Goal: Navigation & Orientation: Find specific page/section

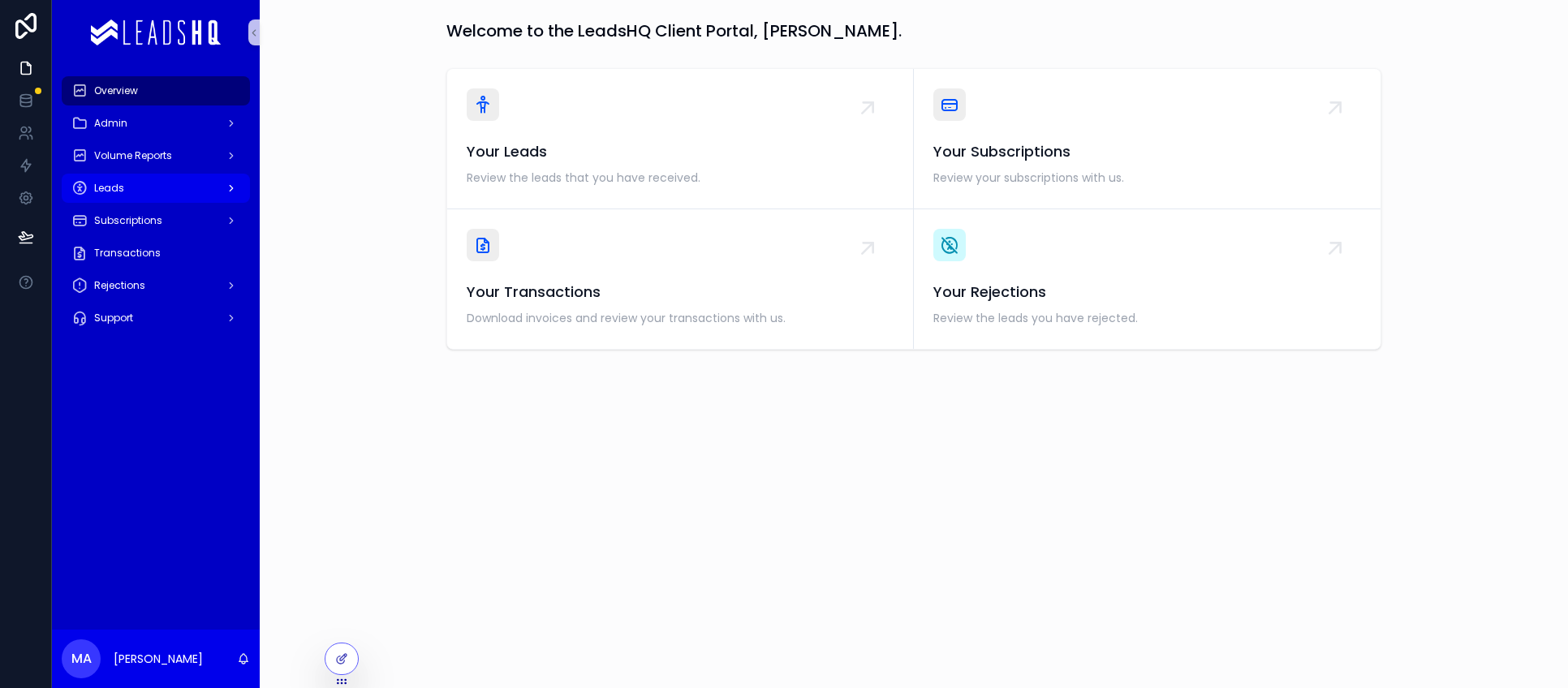
click at [125, 189] on div "Leads" at bounding box center [156, 189] width 169 height 26
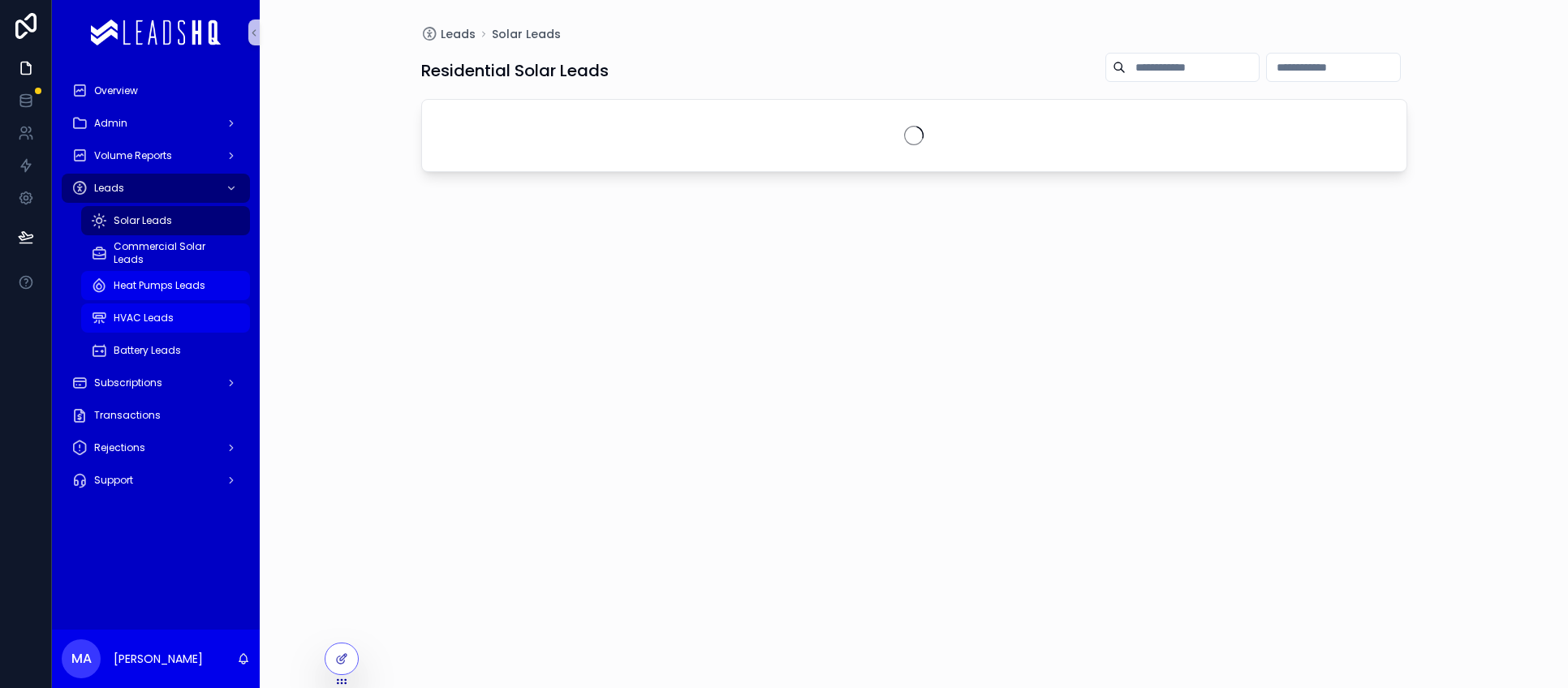
click at [121, 315] on span "HVAC Leads" at bounding box center [144, 318] width 60 height 13
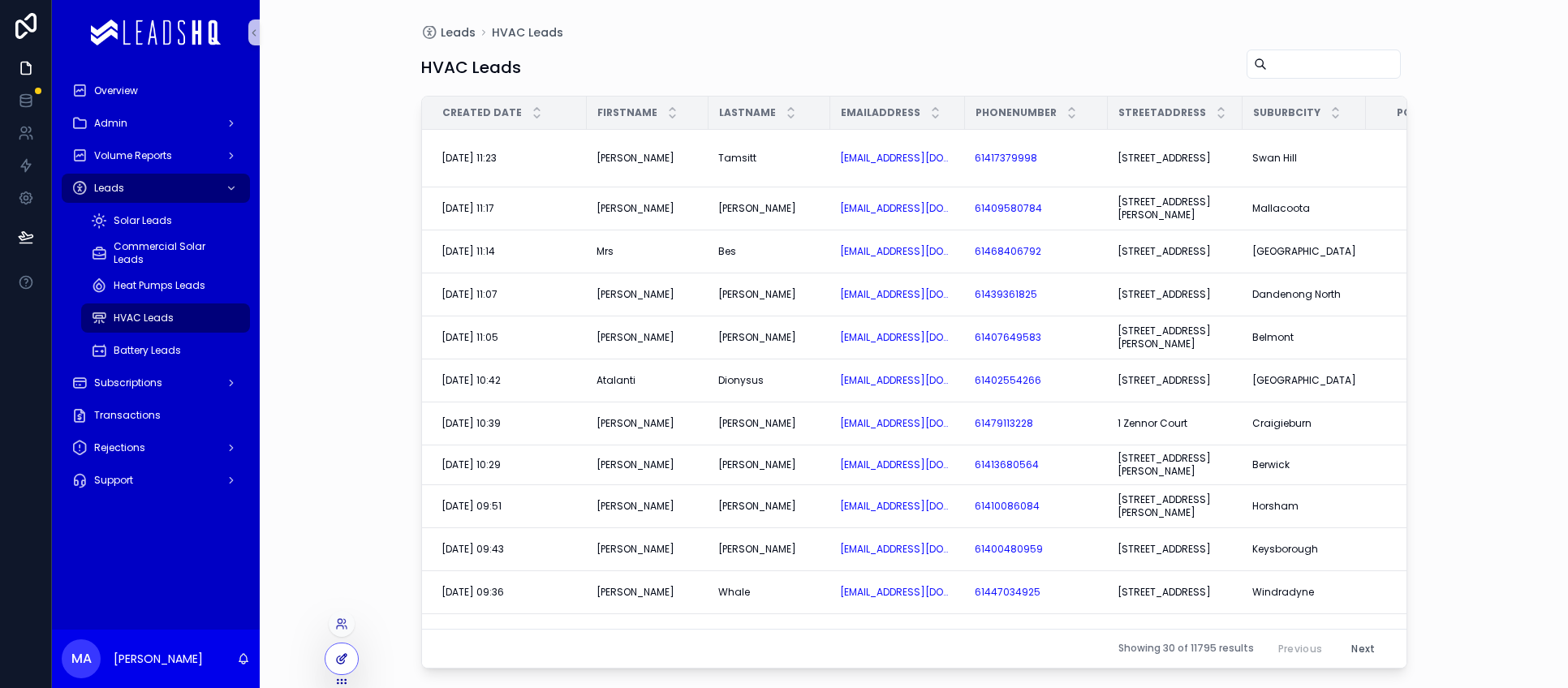
click at [333, 650] on div at bounding box center [342, 659] width 33 height 31
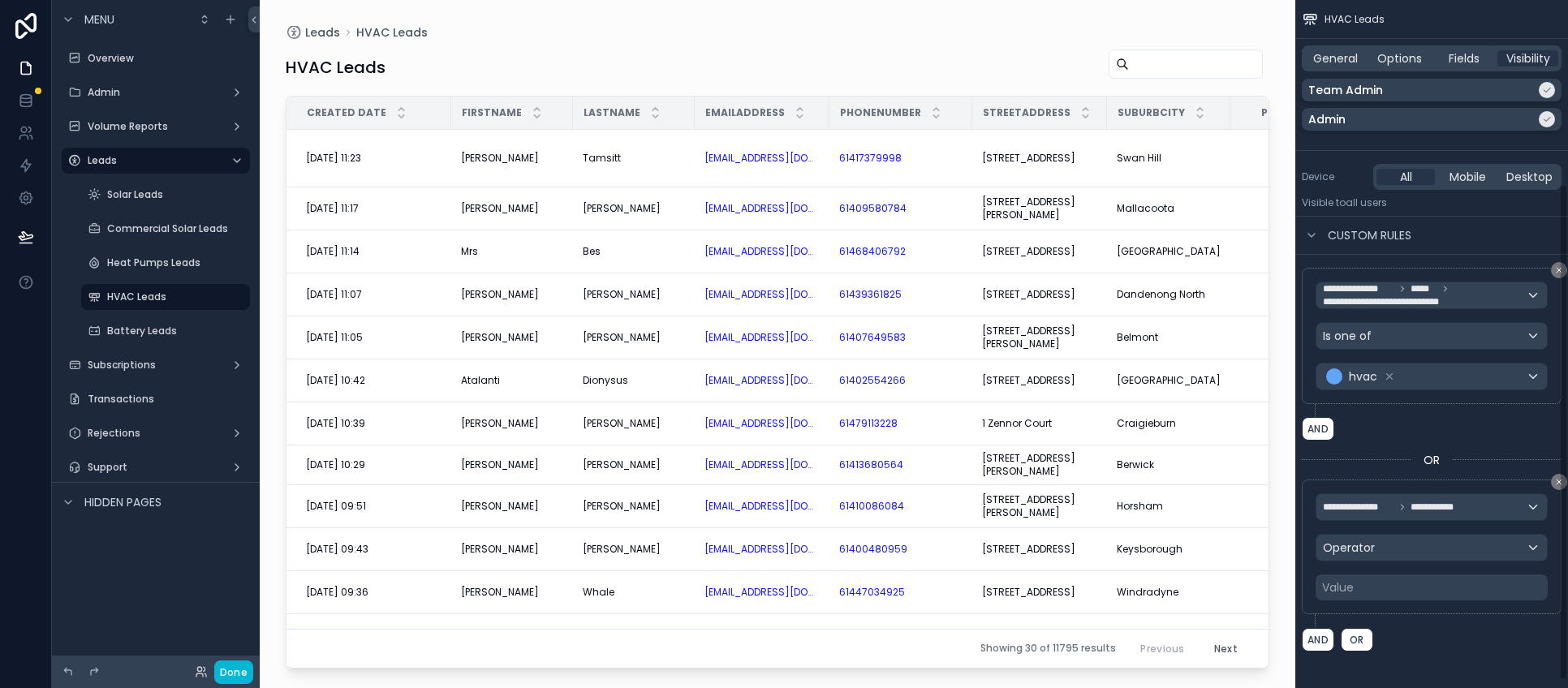
scroll to position [266, 0]
click at [1414, 329] on div "Is one of" at bounding box center [1431, 333] width 230 height 26
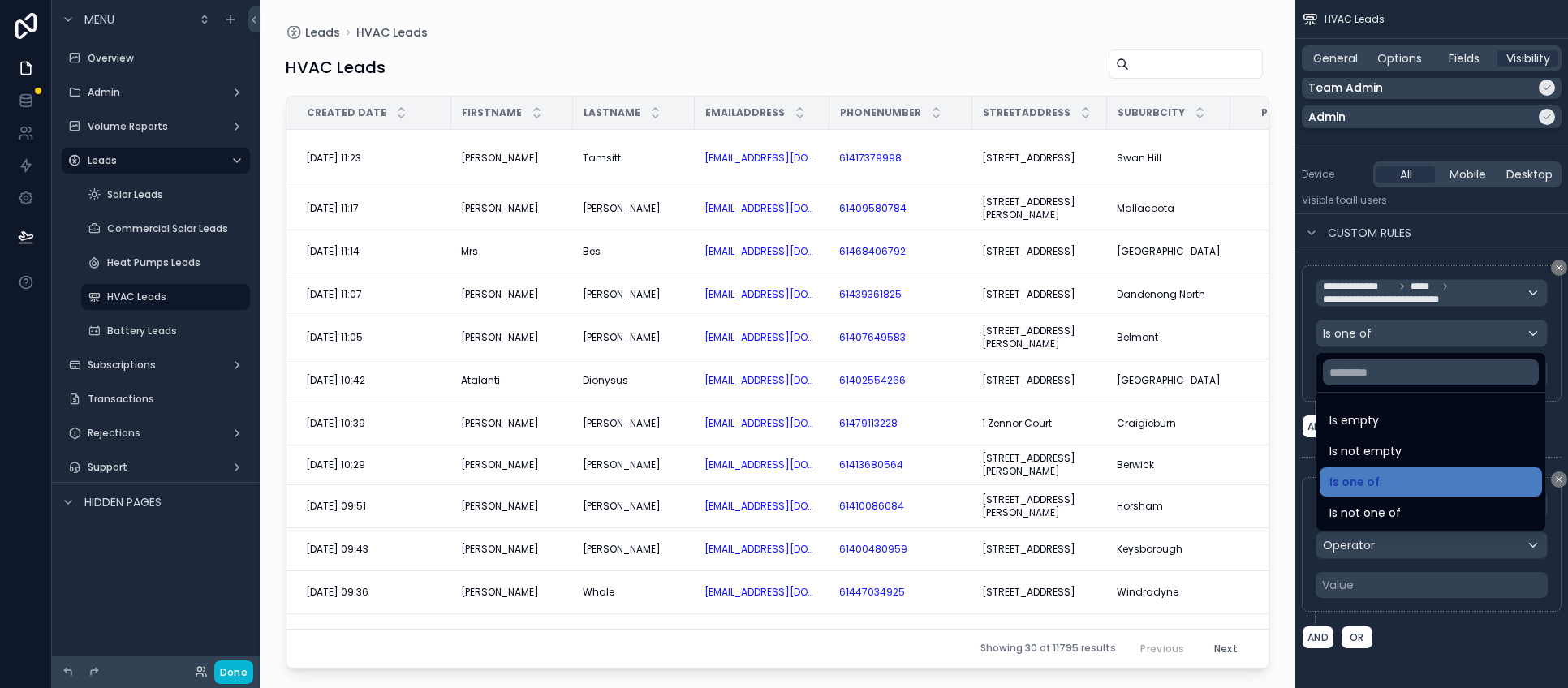
click at [1414, 329] on div "scrollable content" at bounding box center [784, 344] width 1568 height 688
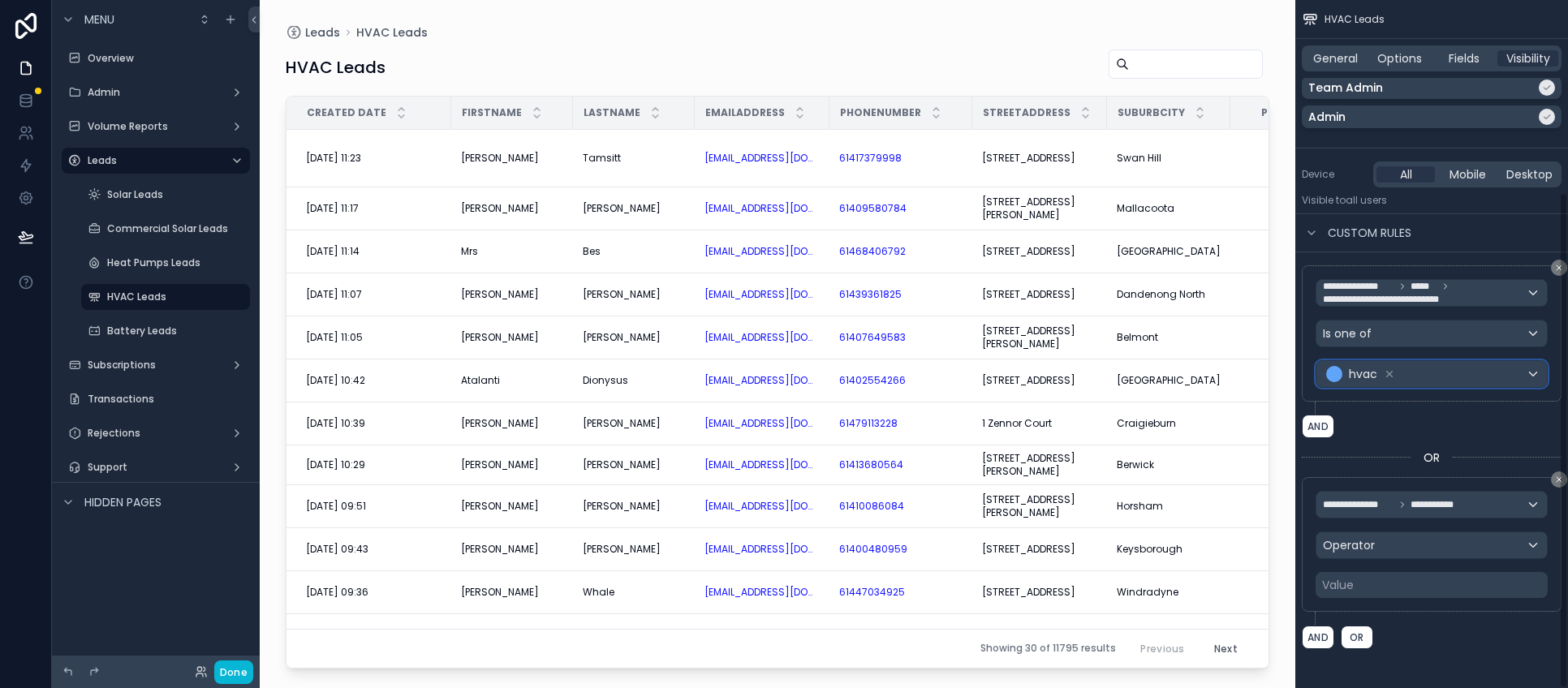
click at [1429, 380] on div "hvac" at bounding box center [1431, 374] width 230 height 26
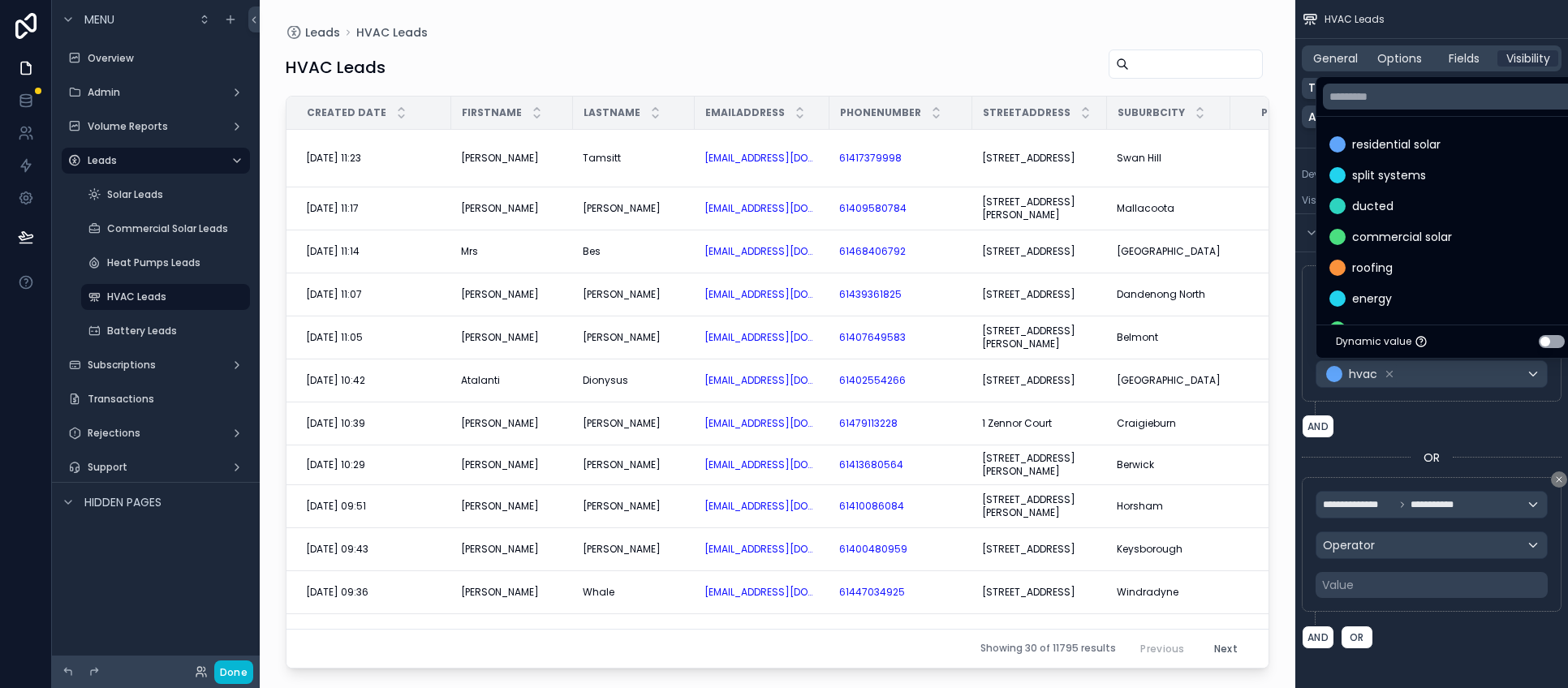
click at [1437, 421] on div "scrollable content" at bounding box center [784, 344] width 1568 height 688
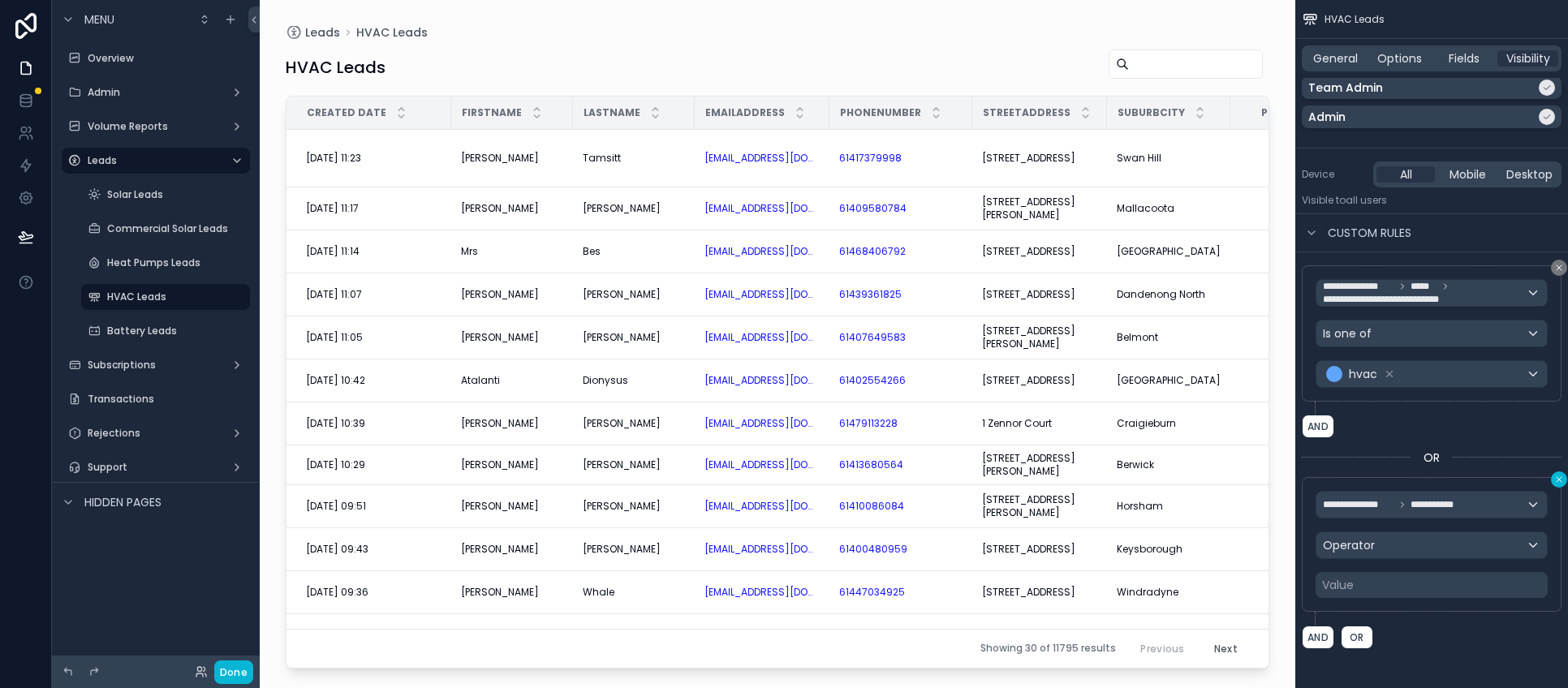
click at [1555, 477] on icon "scrollable content" at bounding box center [1559, 480] width 10 height 10
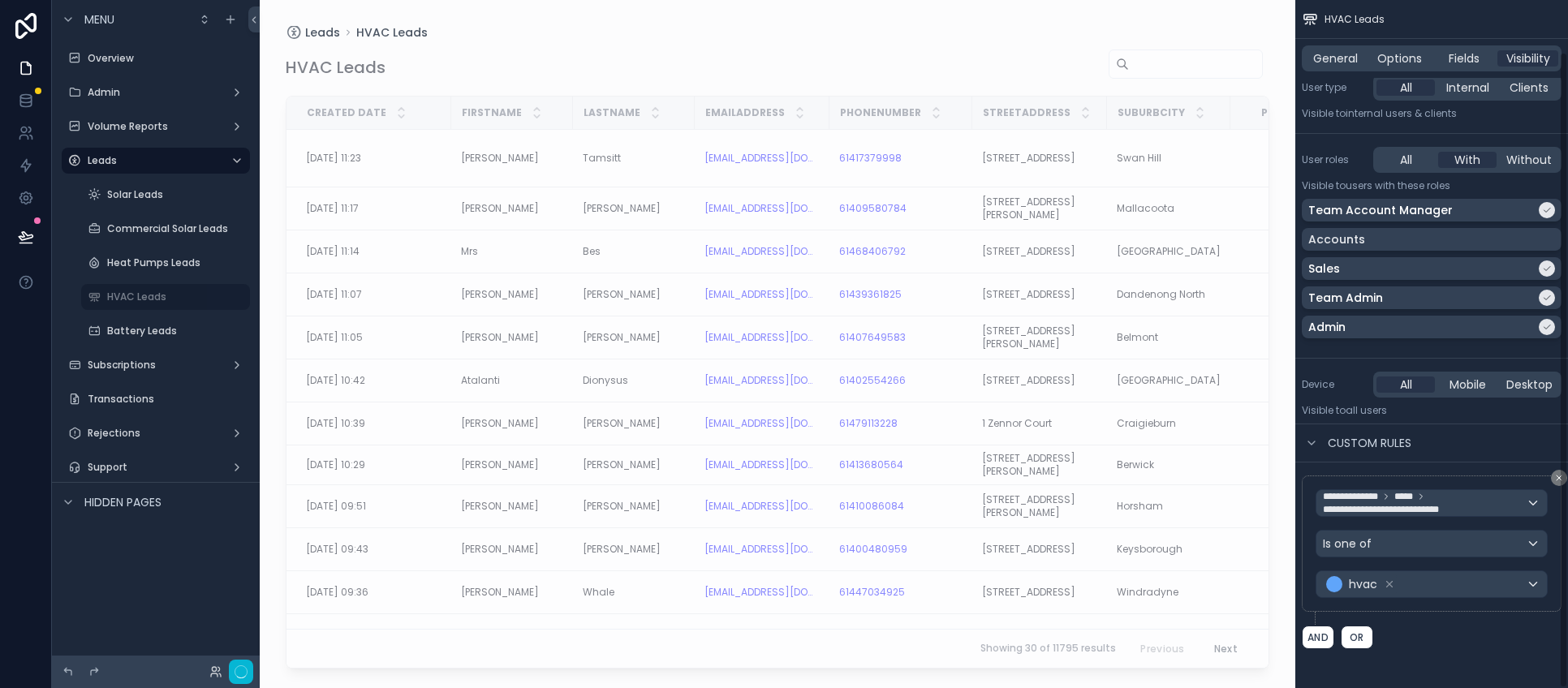
scroll to position [56, 0]
click at [231, 671] on button "Done" at bounding box center [233, 672] width 39 height 24
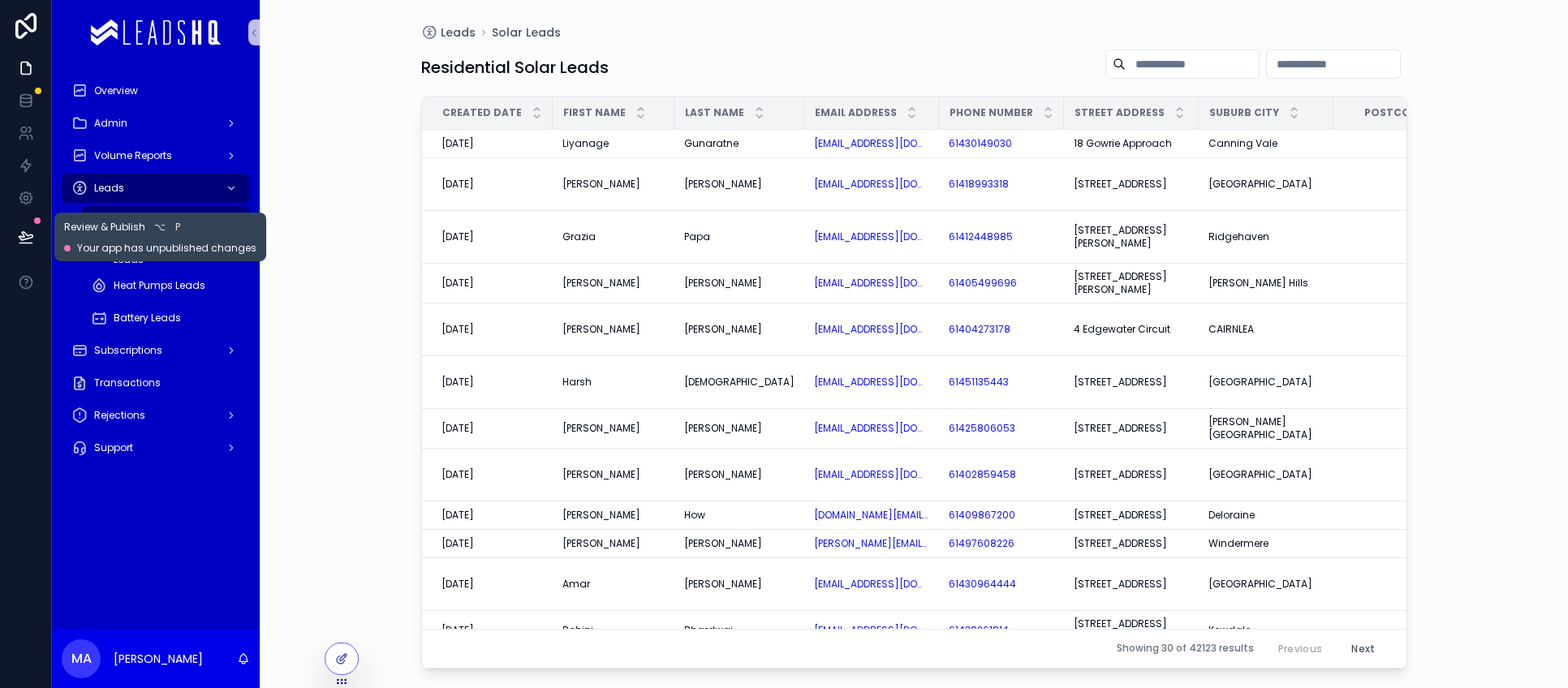
click at [24, 240] on icon at bounding box center [26, 237] width 16 height 16
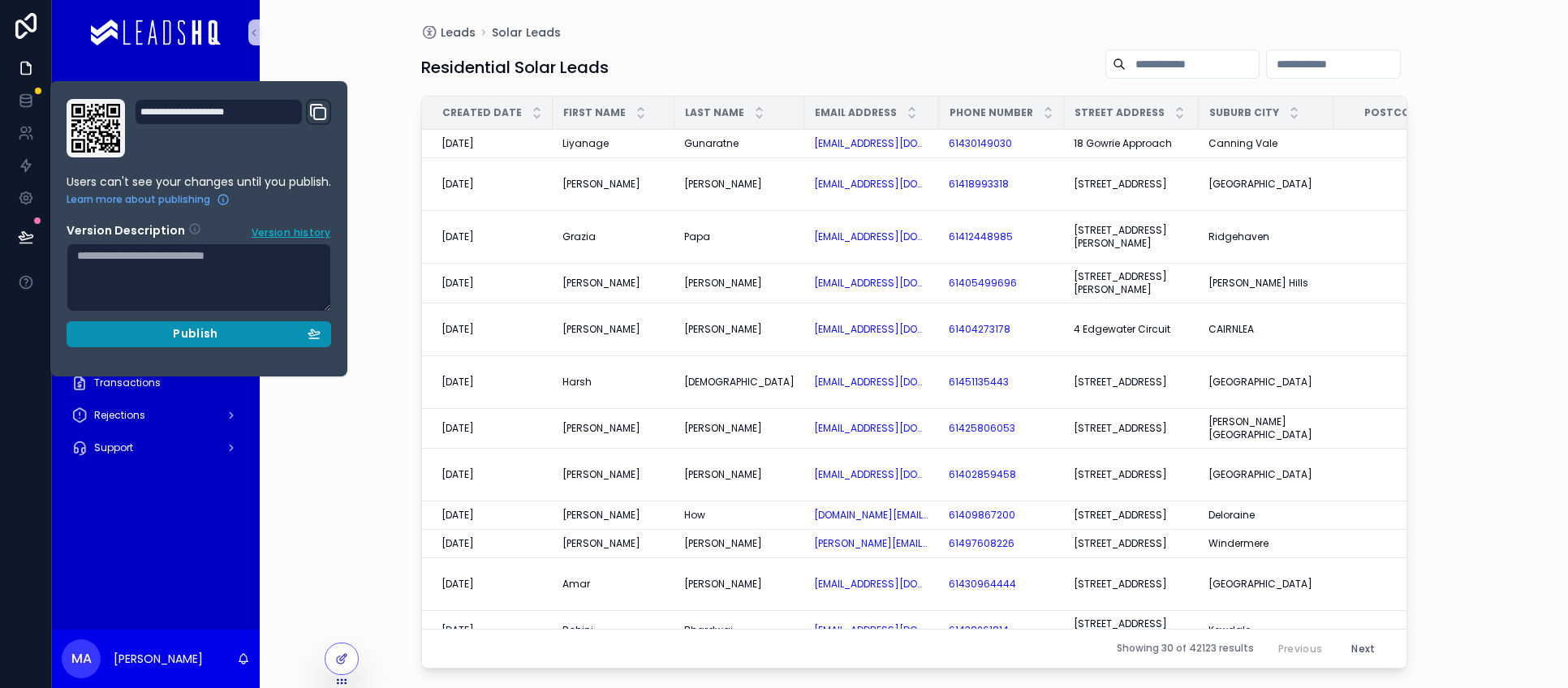
click at [169, 330] on div "Publish" at bounding box center [198, 334] width 243 height 15
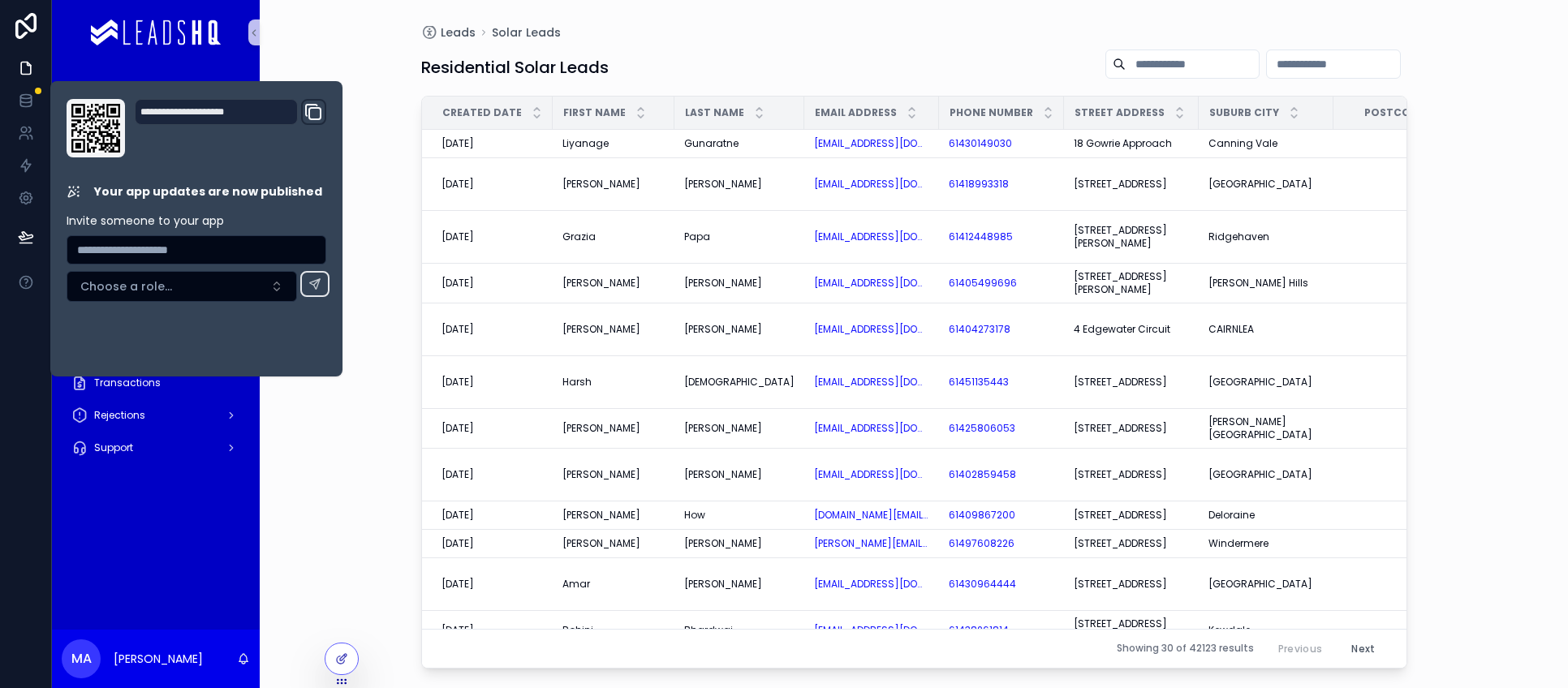
click at [172, 573] on div "Overview Admin Volume Reports Leads Solar Leads Commercial Solar Leads Heat Pum…" at bounding box center [155, 347] width 207 height 564
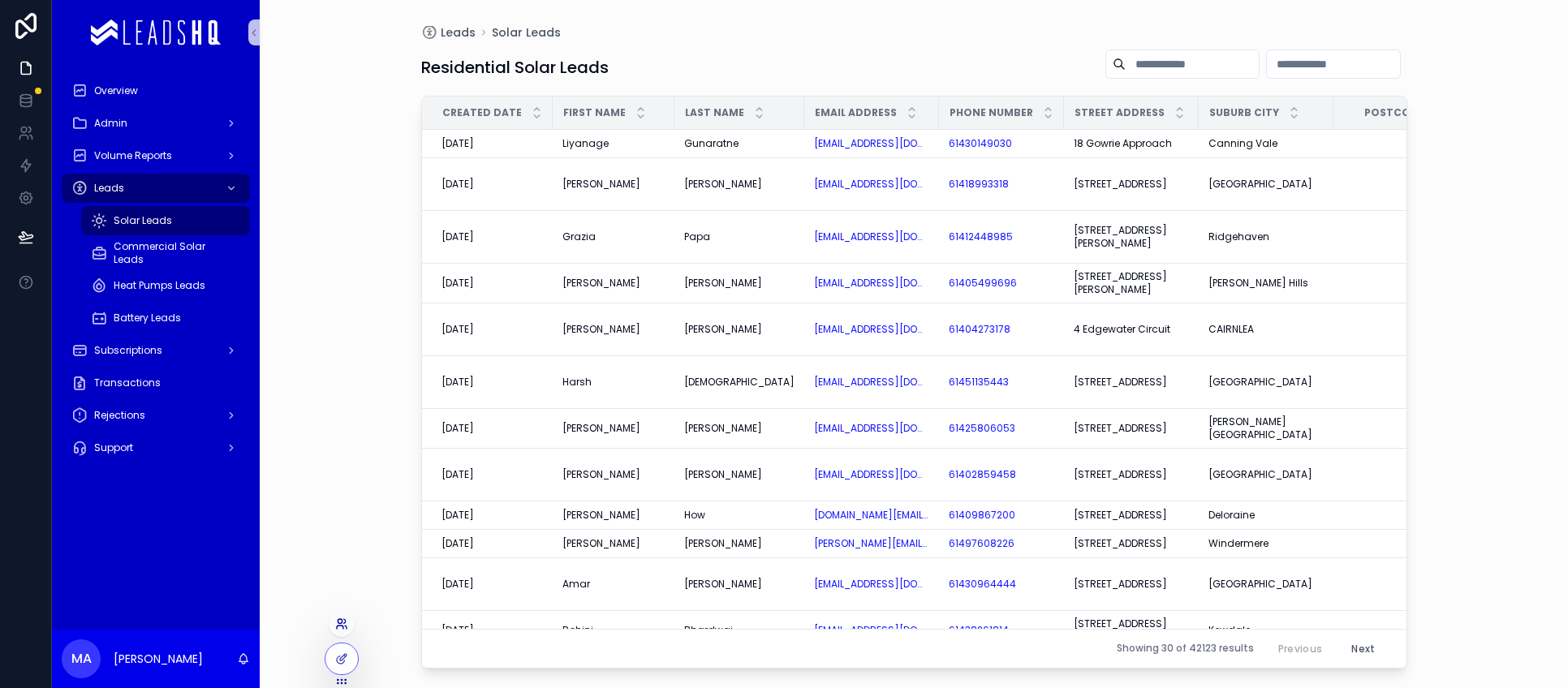
click at [345, 623] on icon at bounding box center [342, 624] width 13 height 13
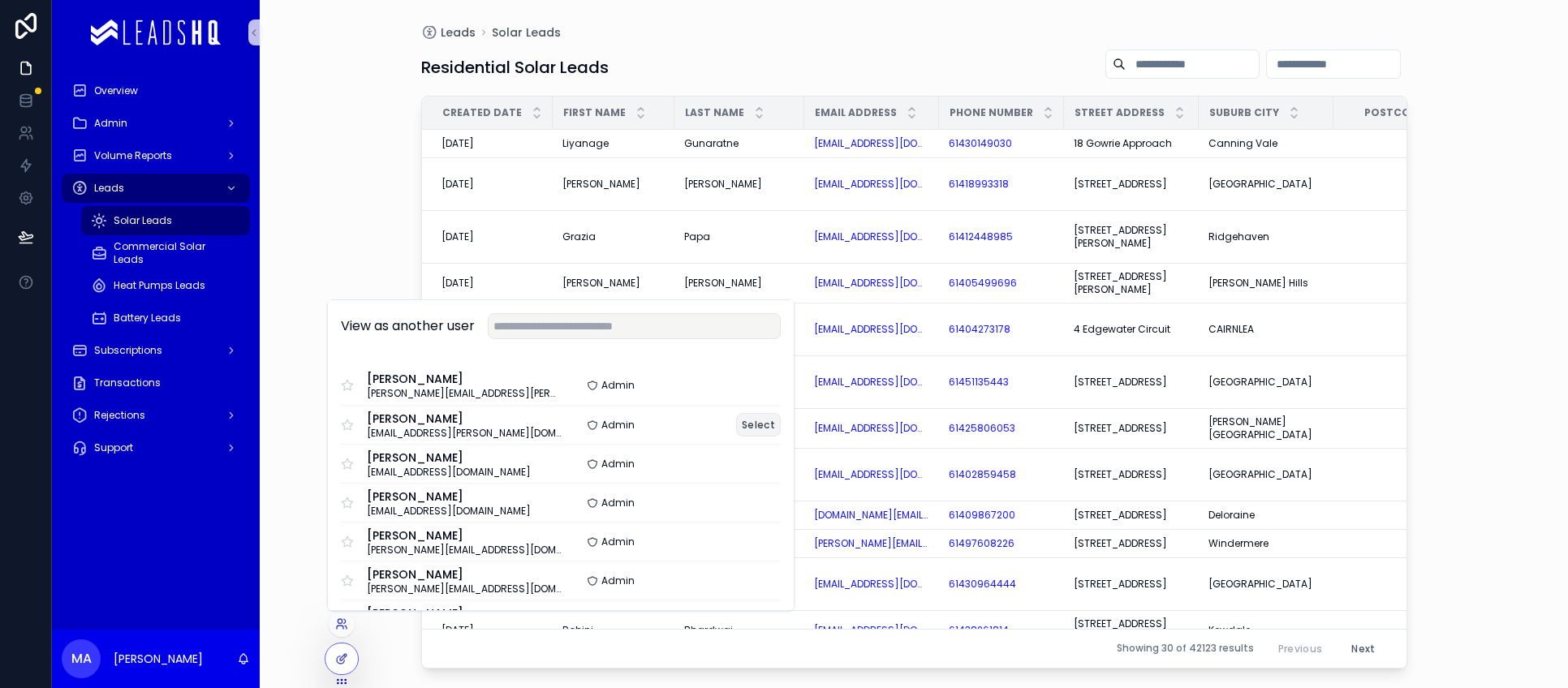
click at [745, 425] on button "Select" at bounding box center [758, 425] width 45 height 24
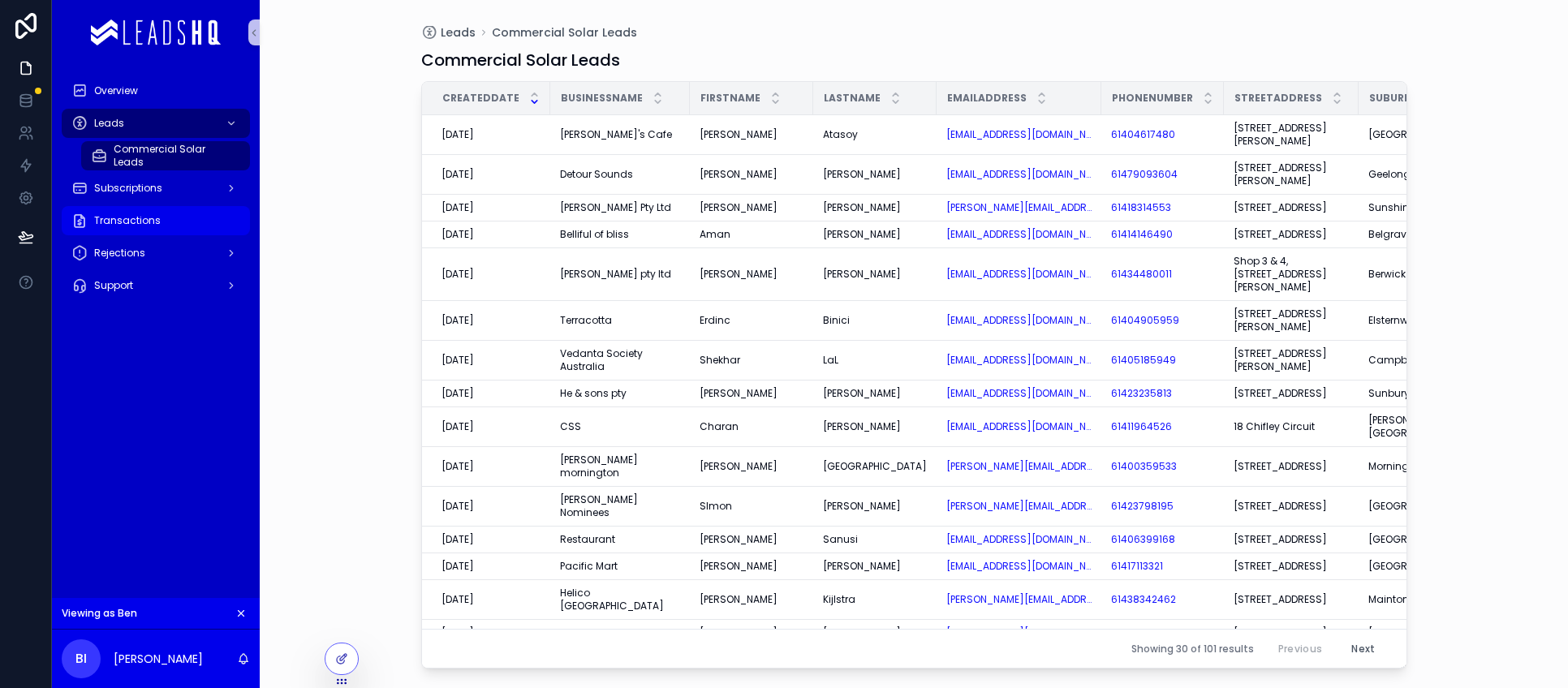
click at [133, 219] on span "Transactions" at bounding box center [128, 220] width 67 height 13
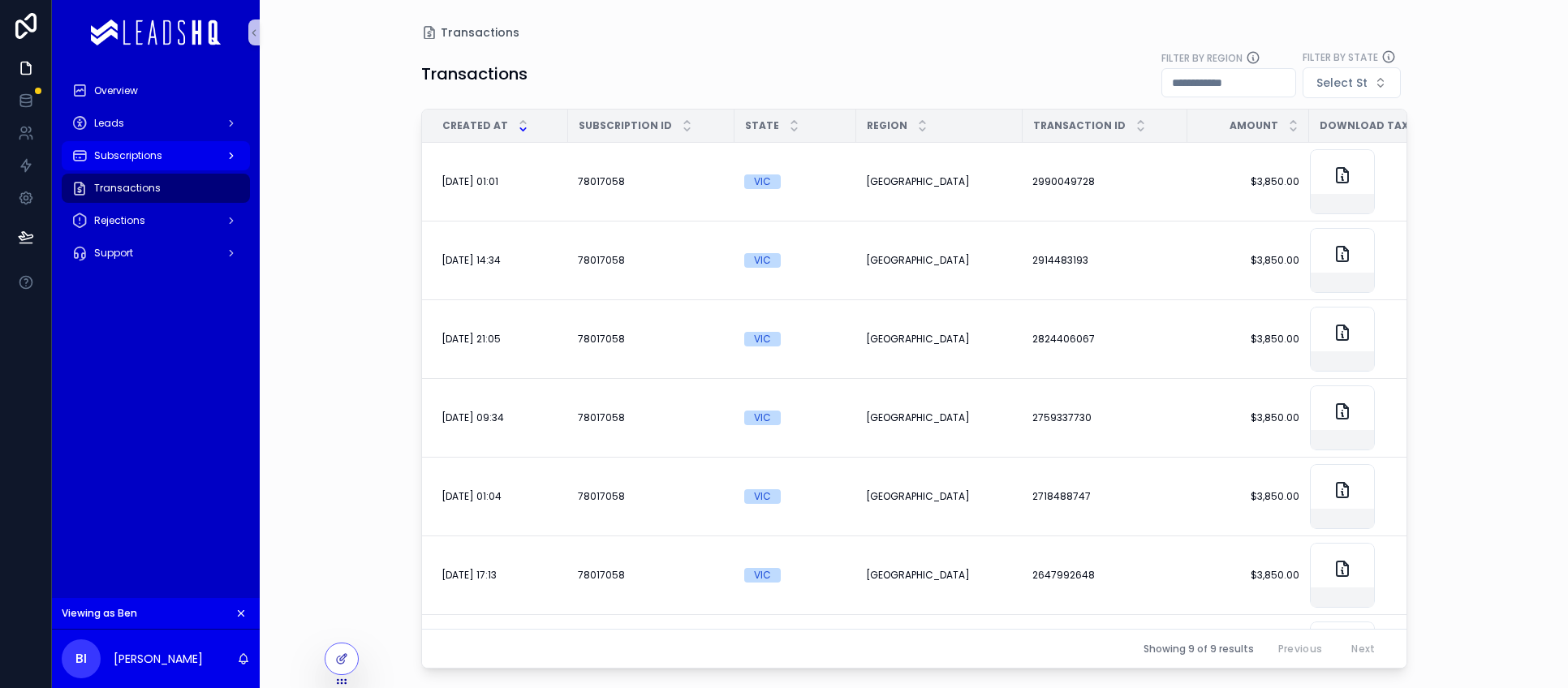
click at [189, 158] on div "Subscriptions" at bounding box center [156, 156] width 169 height 26
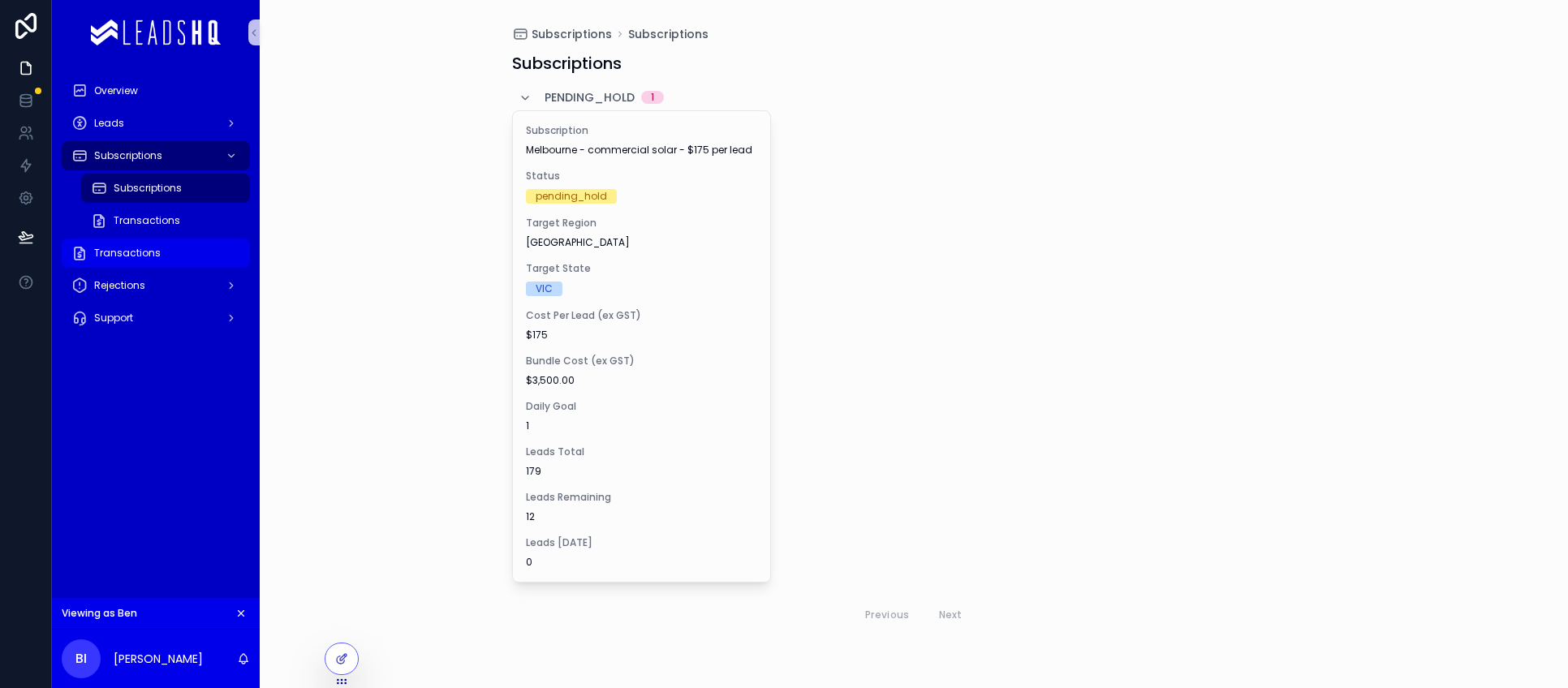
click at [179, 250] on div "Transactions" at bounding box center [156, 253] width 169 height 26
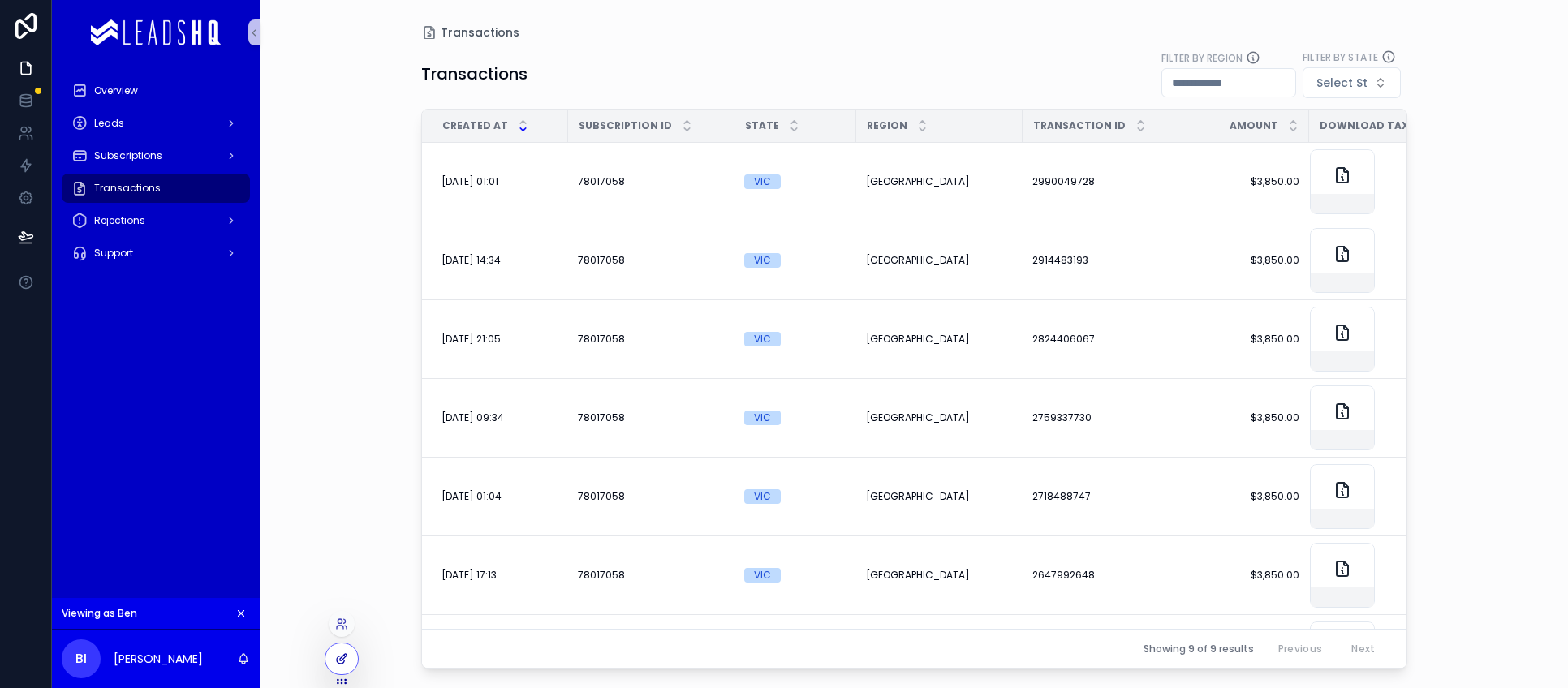
click at [333, 657] on div at bounding box center [342, 659] width 33 height 31
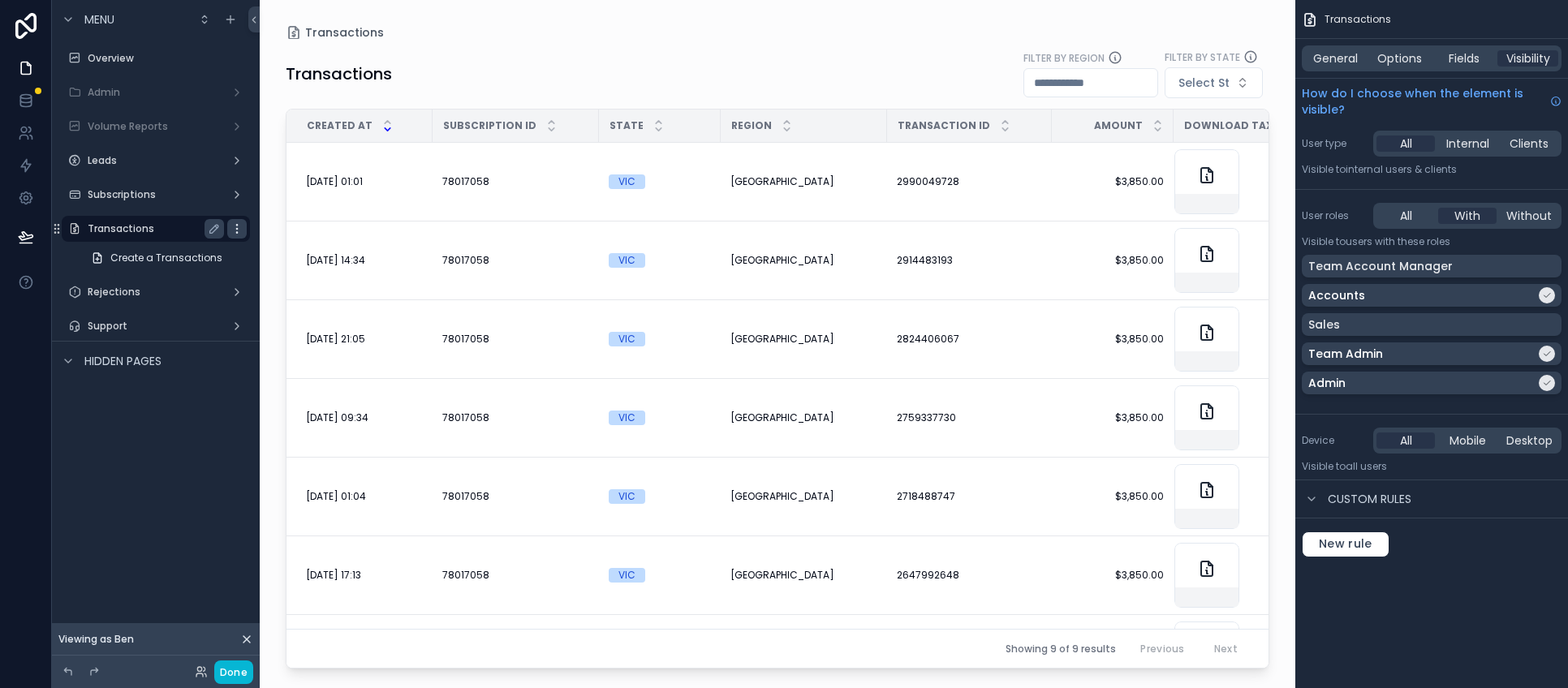
click at [240, 224] on icon "scrollable content" at bounding box center [237, 229] width 13 height 13
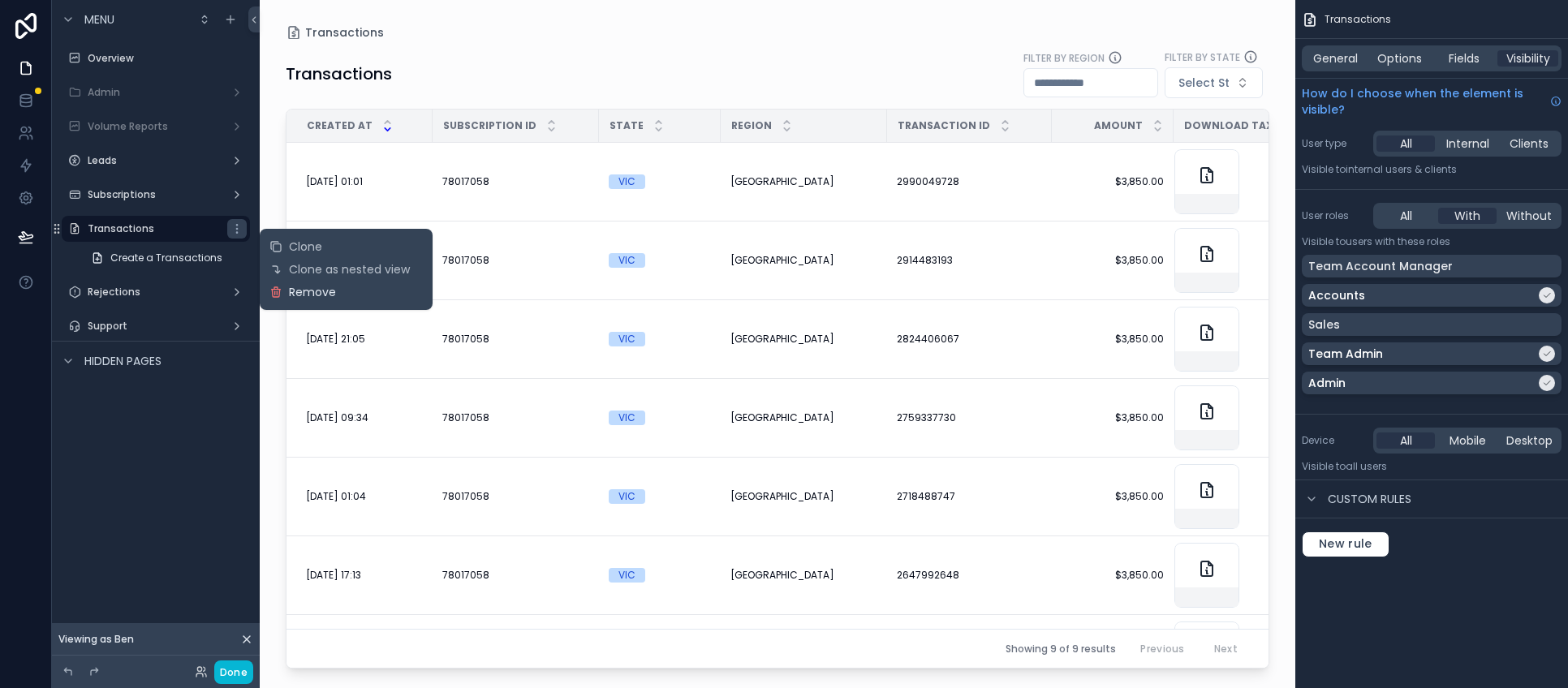
click at [300, 294] on span "Remove" at bounding box center [312, 292] width 47 height 16
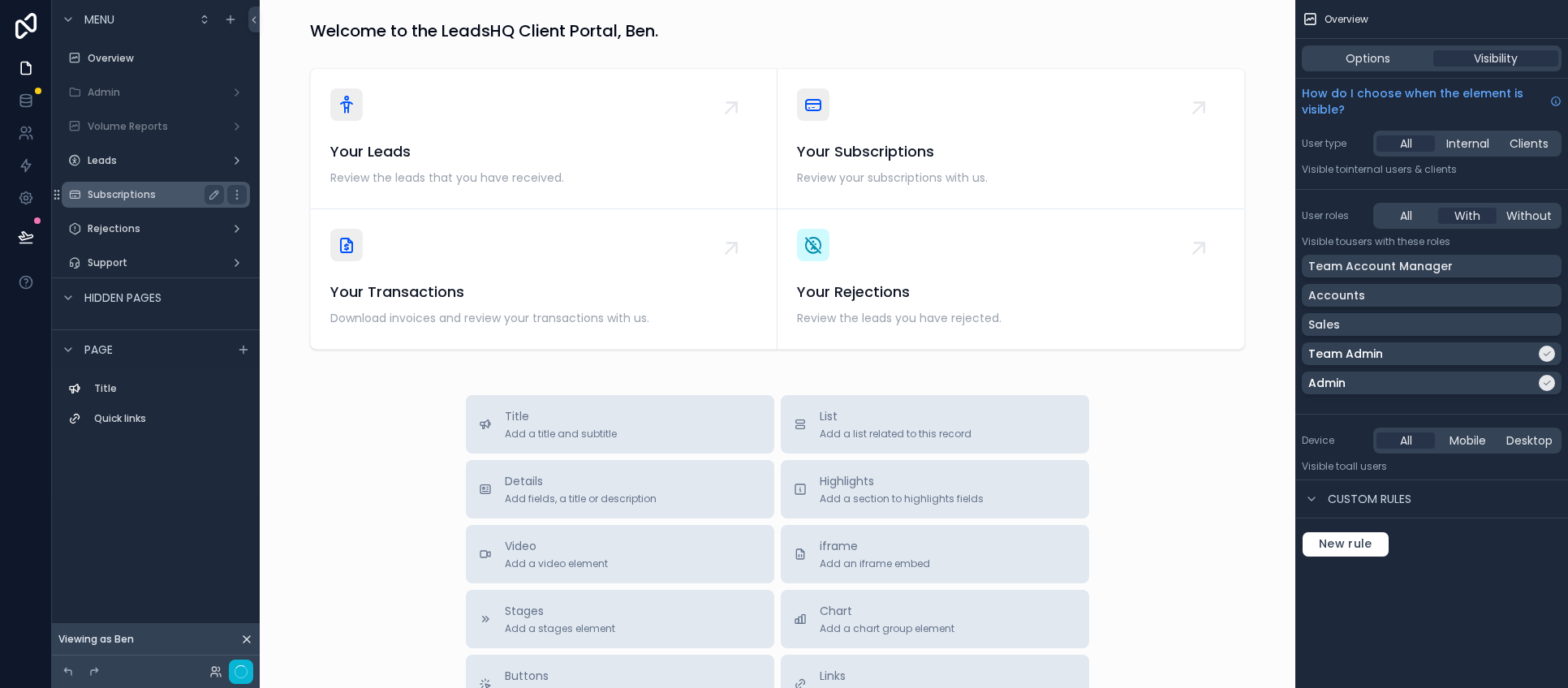
click at [127, 195] on label "Subscriptions" at bounding box center [153, 194] width 130 height 13
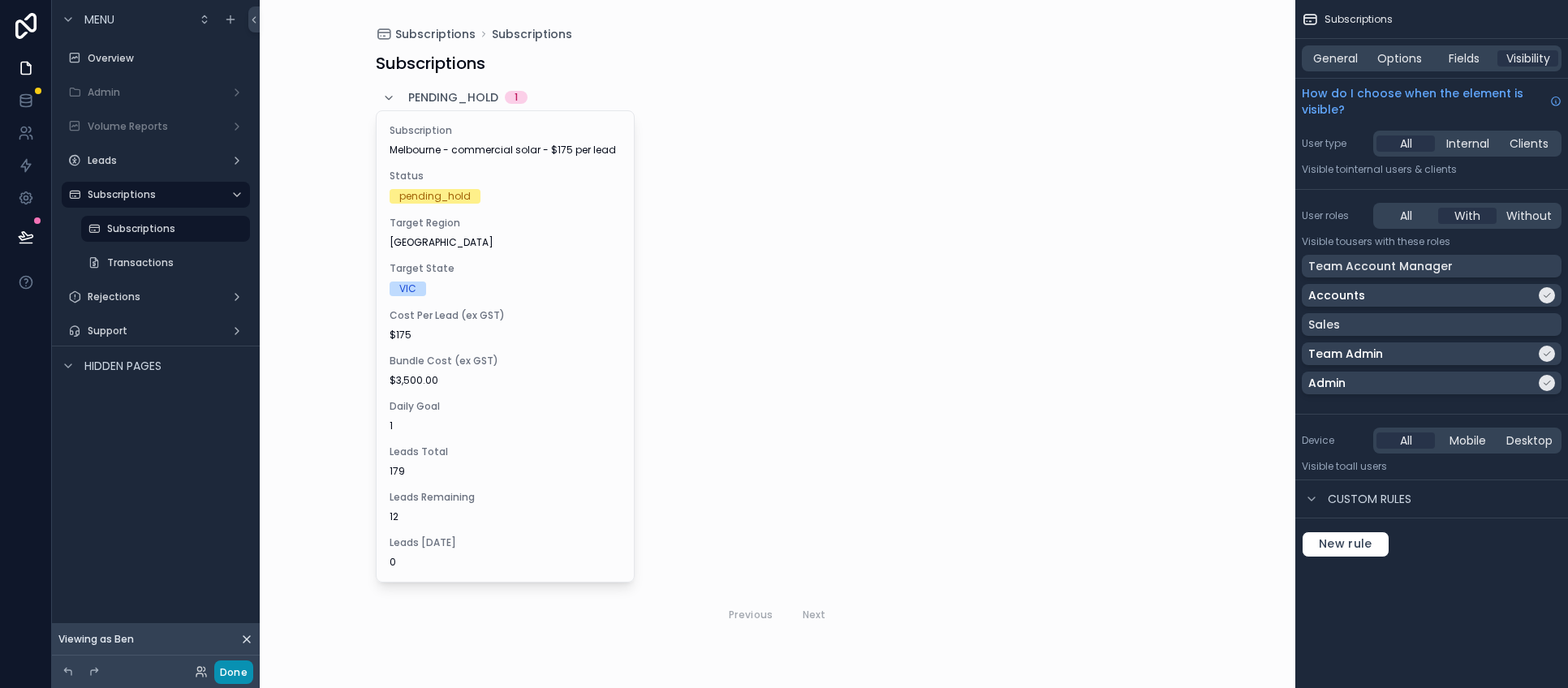
click at [234, 669] on button "Done" at bounding box center [233, 672] width 39 height 24
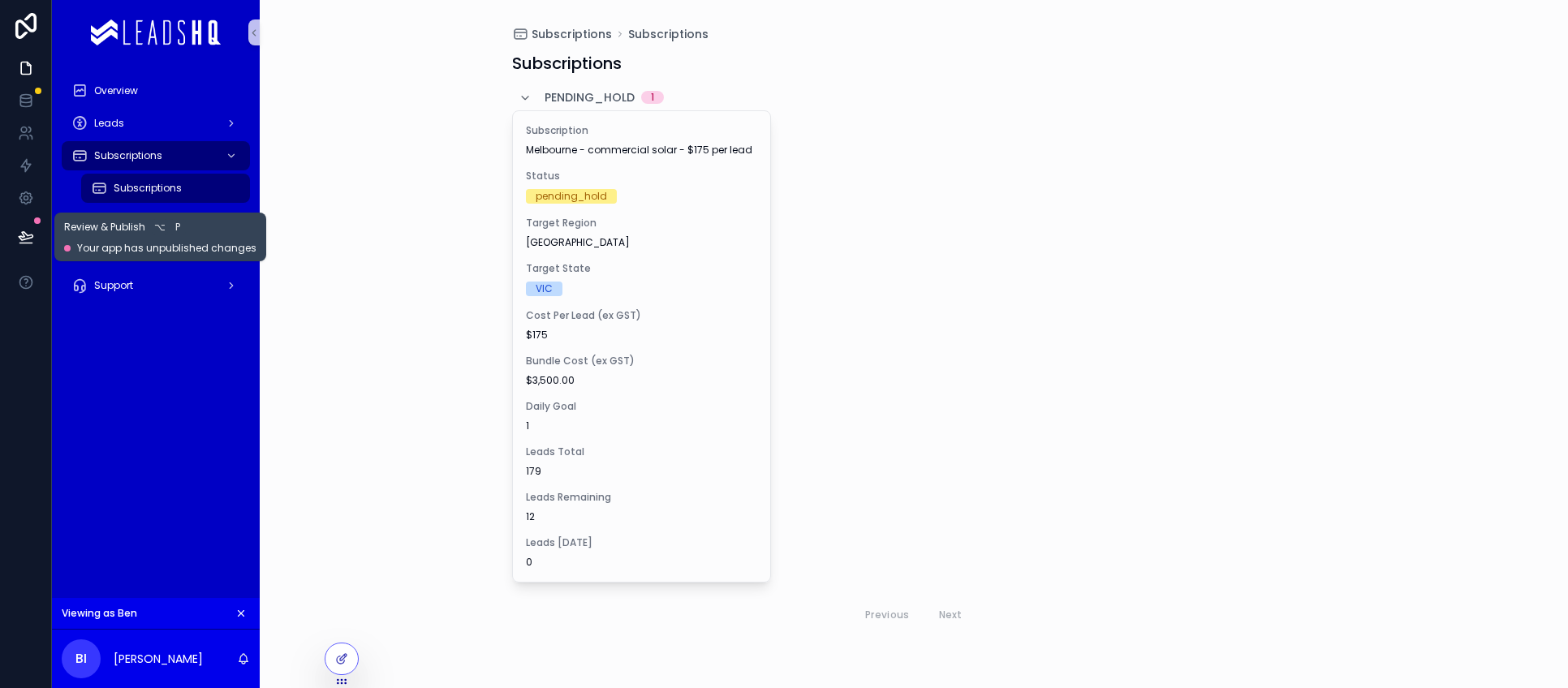
click at [32, 235] on icon at bounding box center [25, 236] width 14 height 8
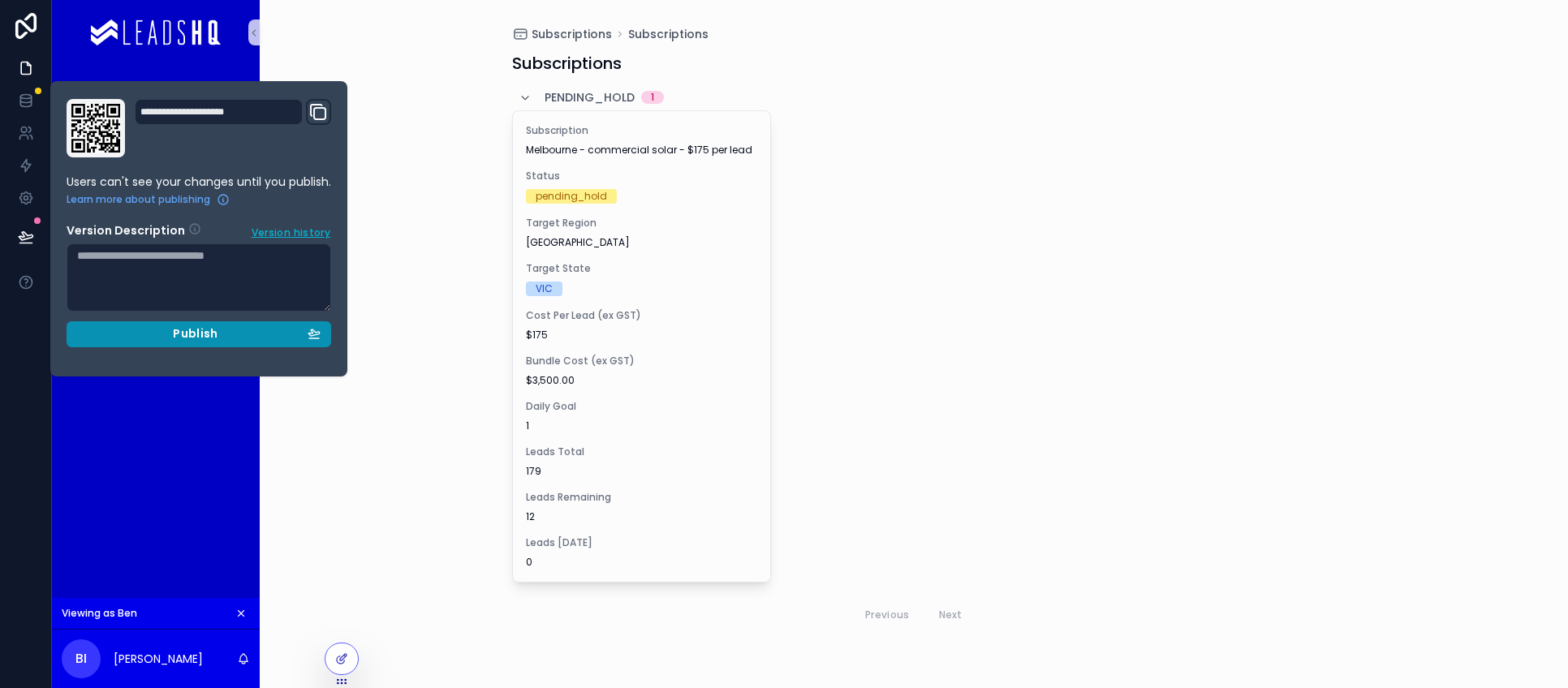
click at [222, 325] on button "Publish" at bounding box center [198, 334] width 264 height 26
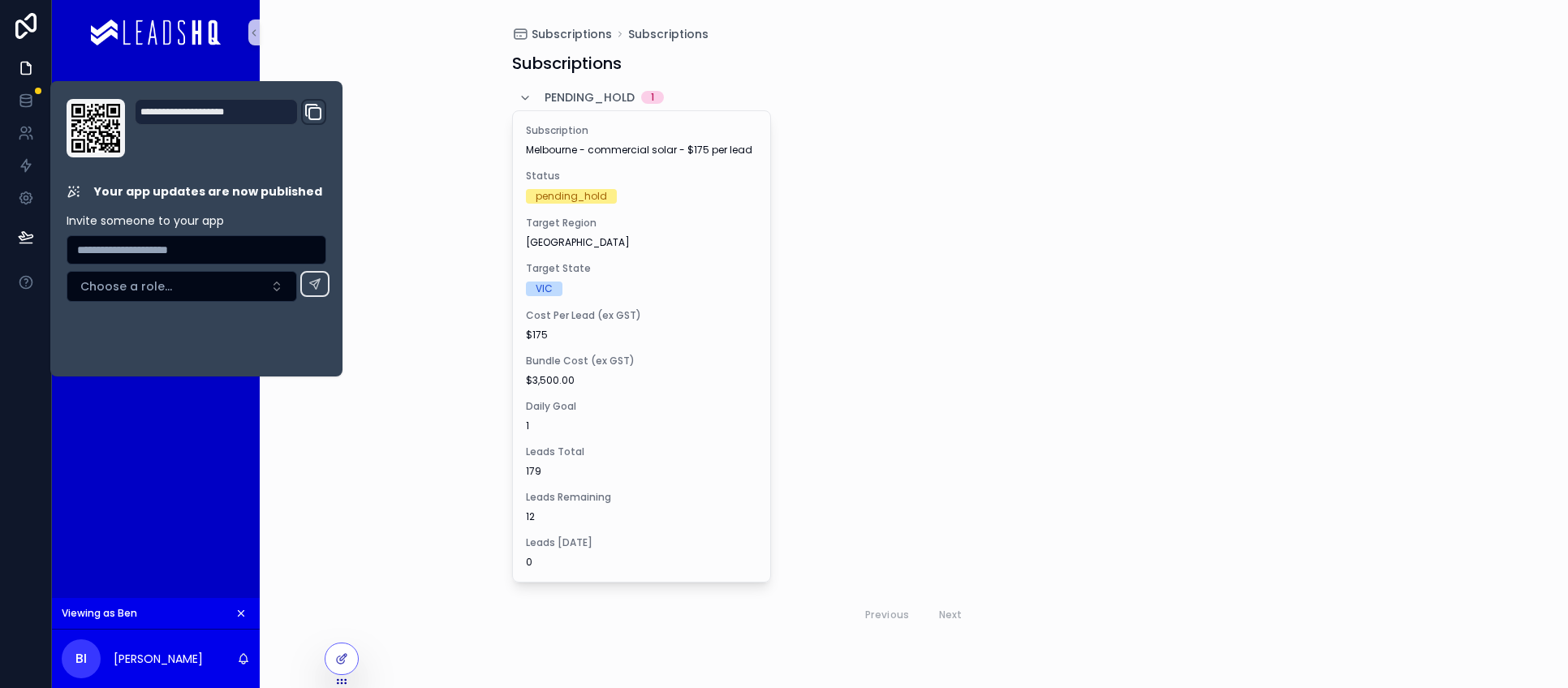
click at [166, 418] on div "Overview Leads Subscriptions Subscriptions Transactions Rejections Support" at bounding box center [155, 332] width 207 height 533
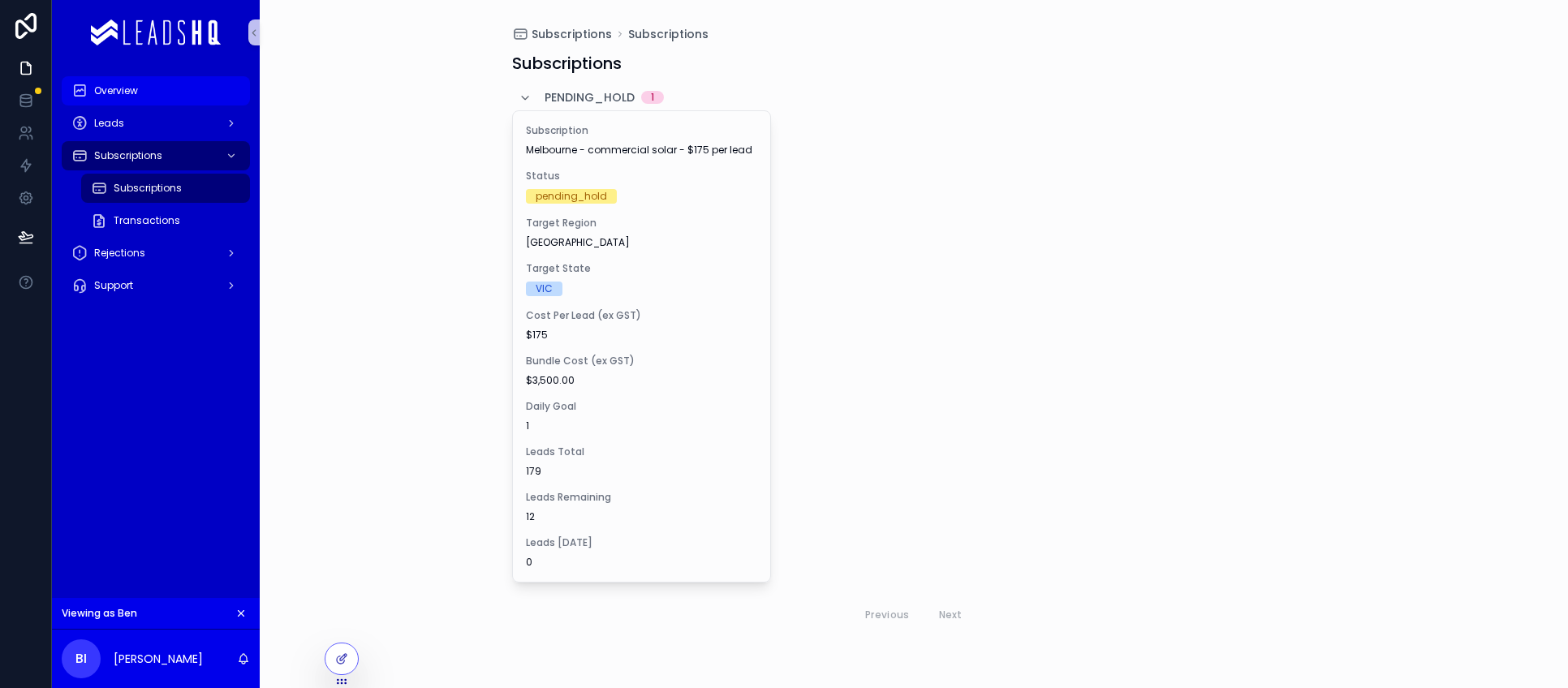
click at [133, 92] on span "Overview" at bounding box center [116, 91] width 44 height 13
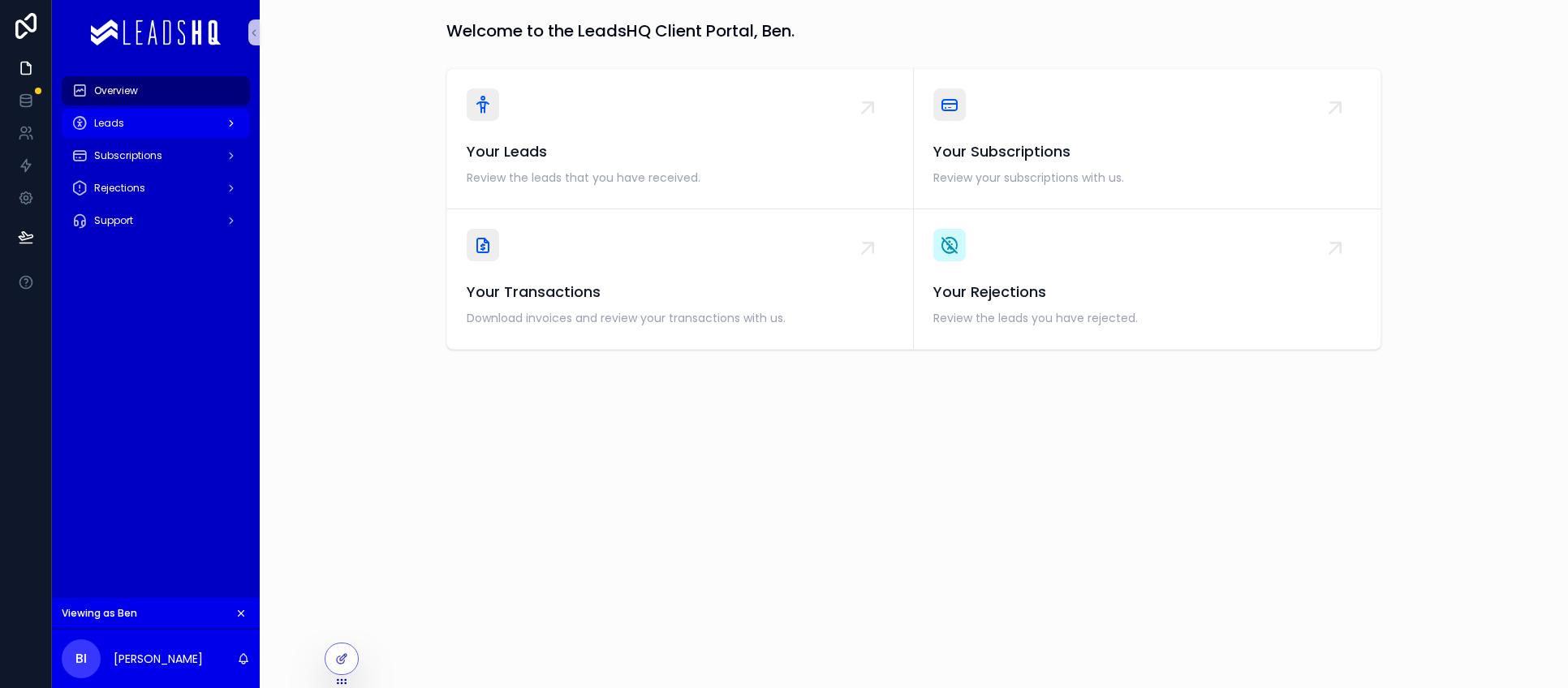
click at [135, 119] on div "Leads" at bounding box center [156, 124] width 169 height 26
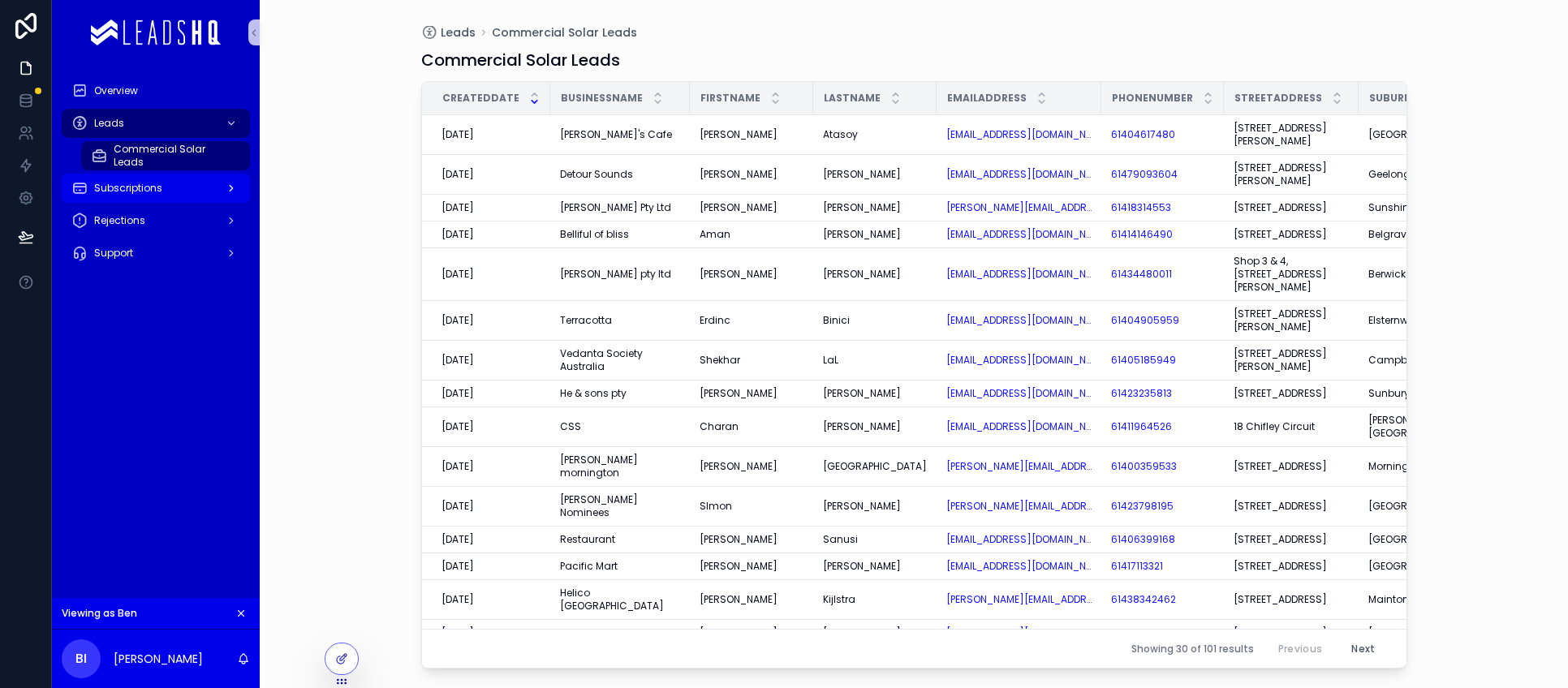
click at [139, 198] on div "Subscriptions" at bounding box center [156, 189] width 169 height 26
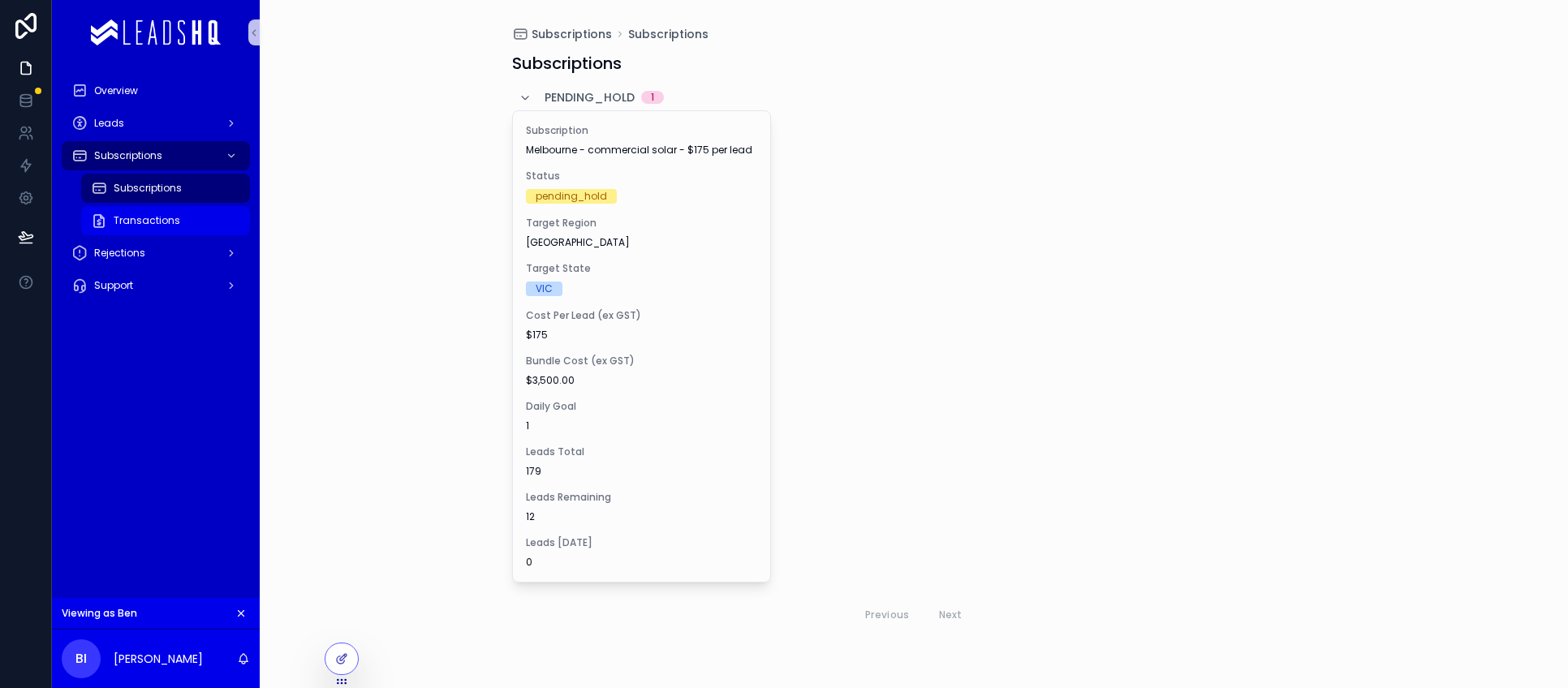
click at [142, 215] on span "Transactions" at bounding box center [147, 220] width 67 height 13
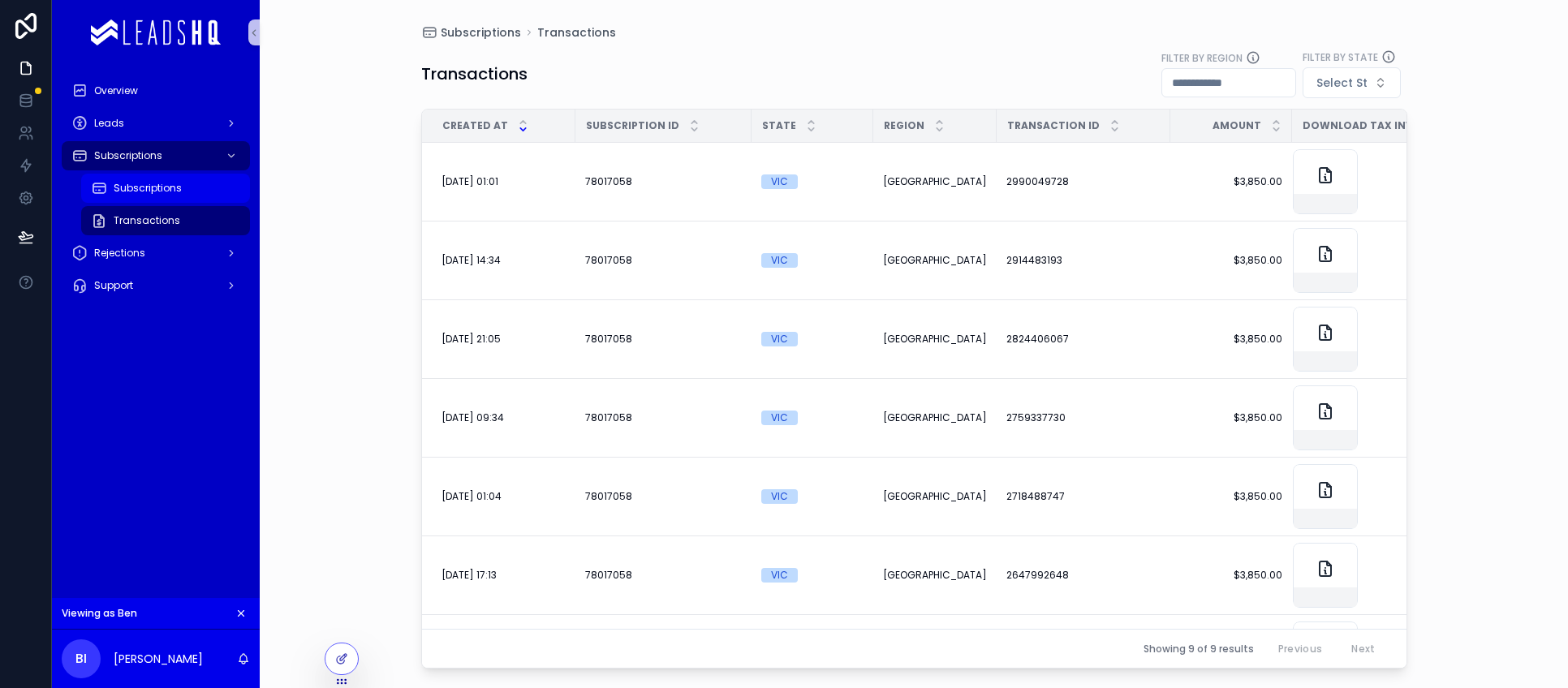
click at [142, 183] on span "Subscriptions" at bounding box center [148, 188] width 68 height 13
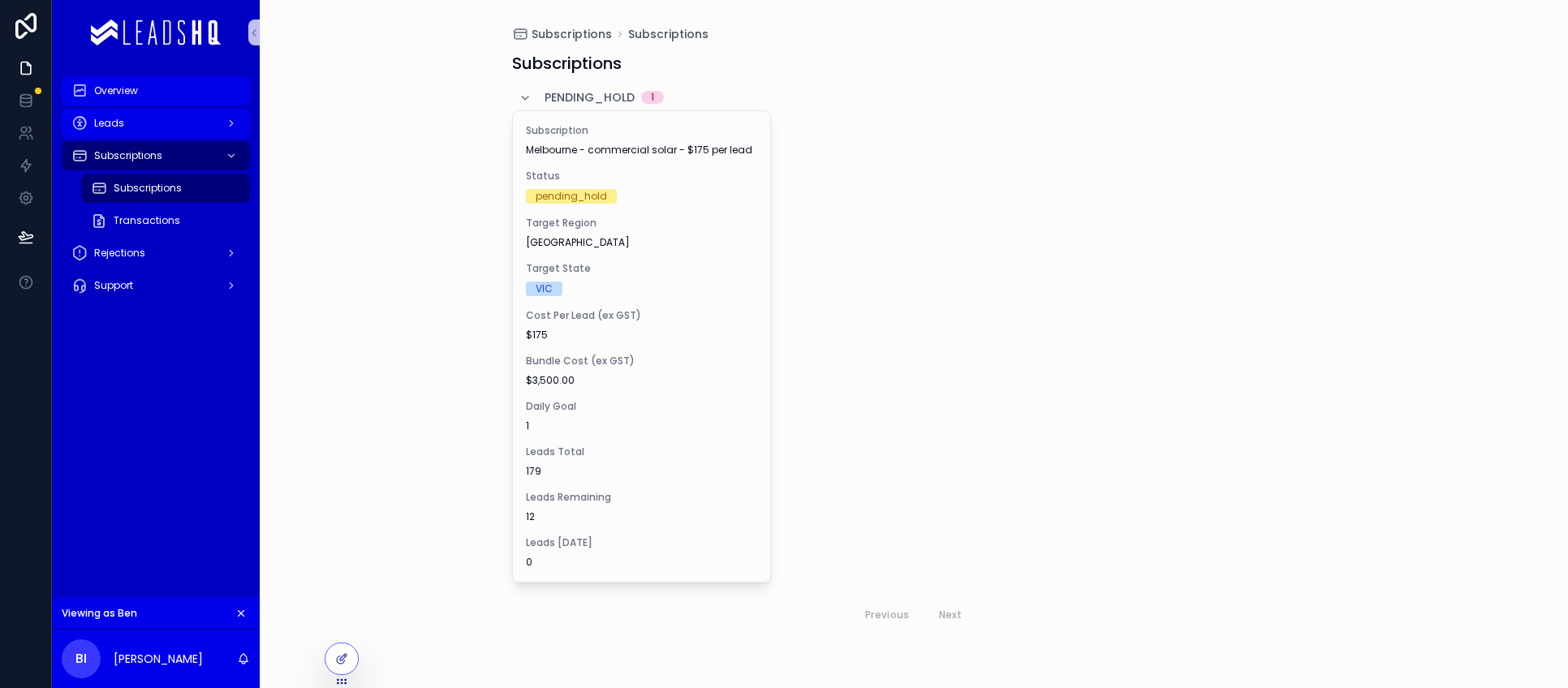
drag, startPoint x: 146, startPoint y: 112, endPoint x: 146, endPoint y: 94, distance: 18.0
click at [146, 112] on div "Leads" at bounding box center [156, 124] width 169 height 26
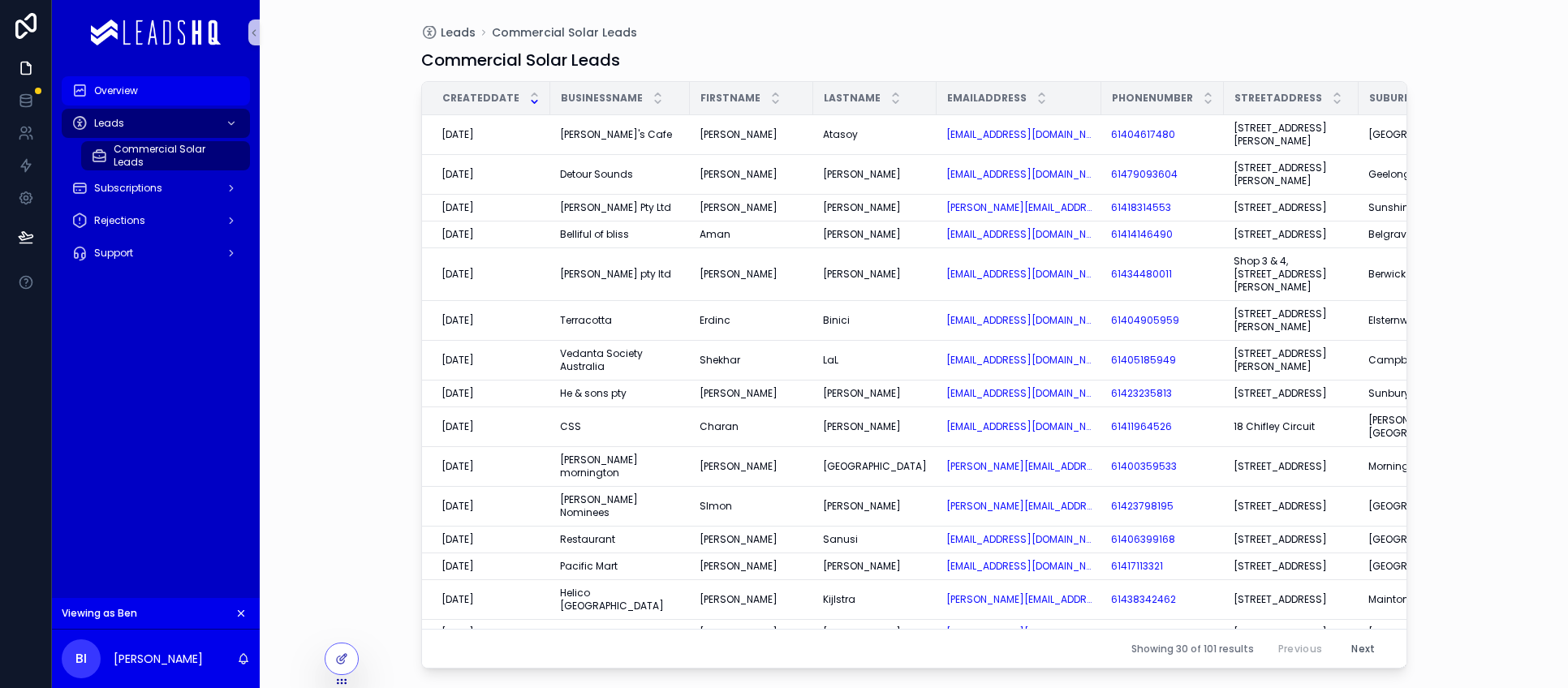
click at [146, 94] on div "Overview" at bounding box center [156, 91] width 169 height 26
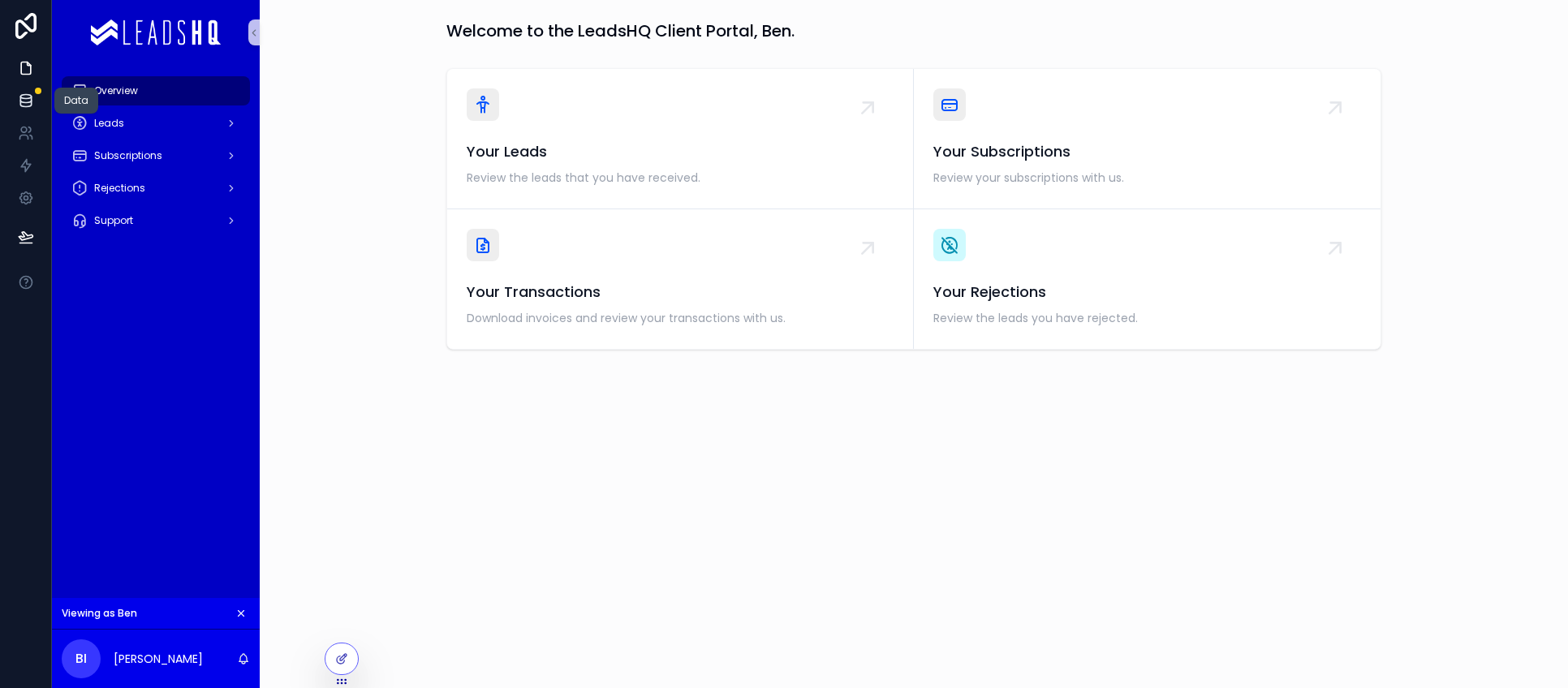
click at [29, 97] on icon at bounding box center [25, 97] width 11 height 4
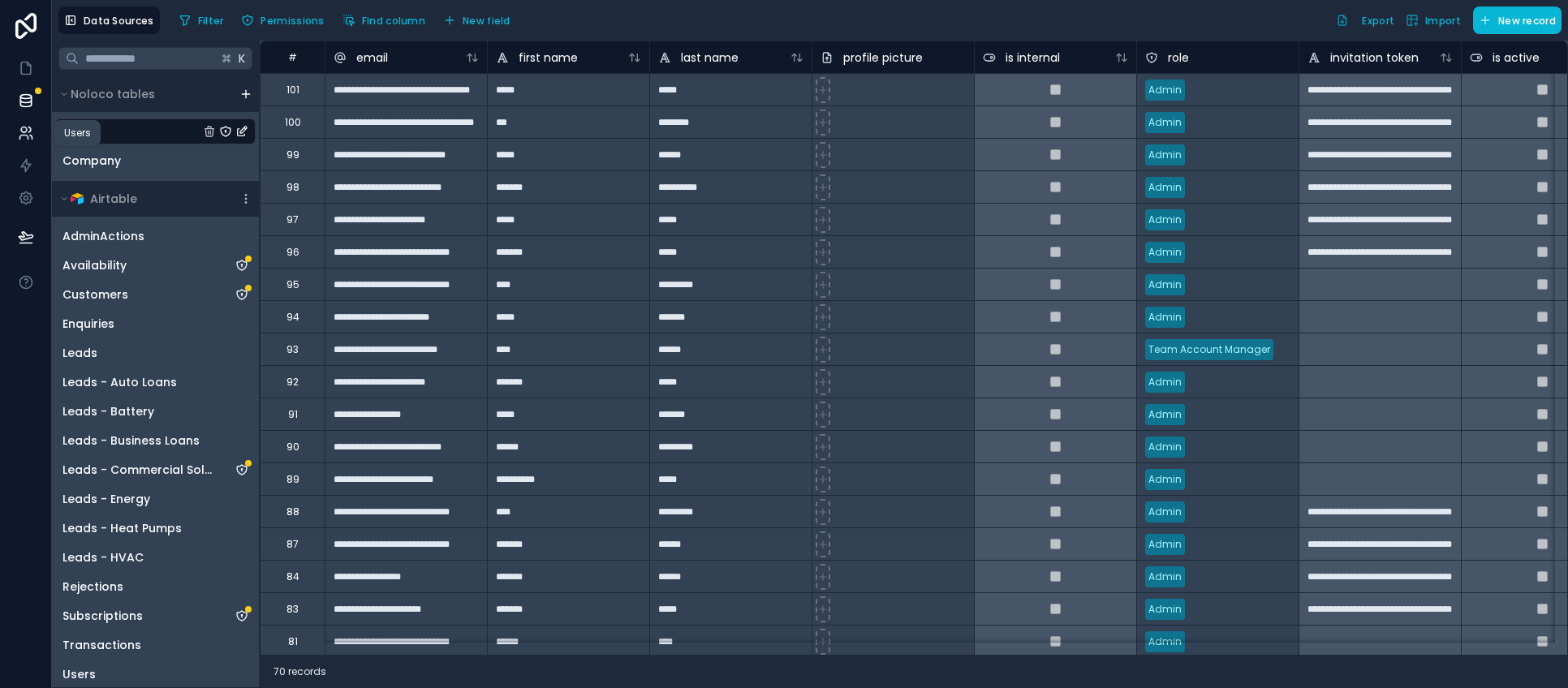
click at [26, 138] on icon at bounding box center [26, 133] width 16 height 16
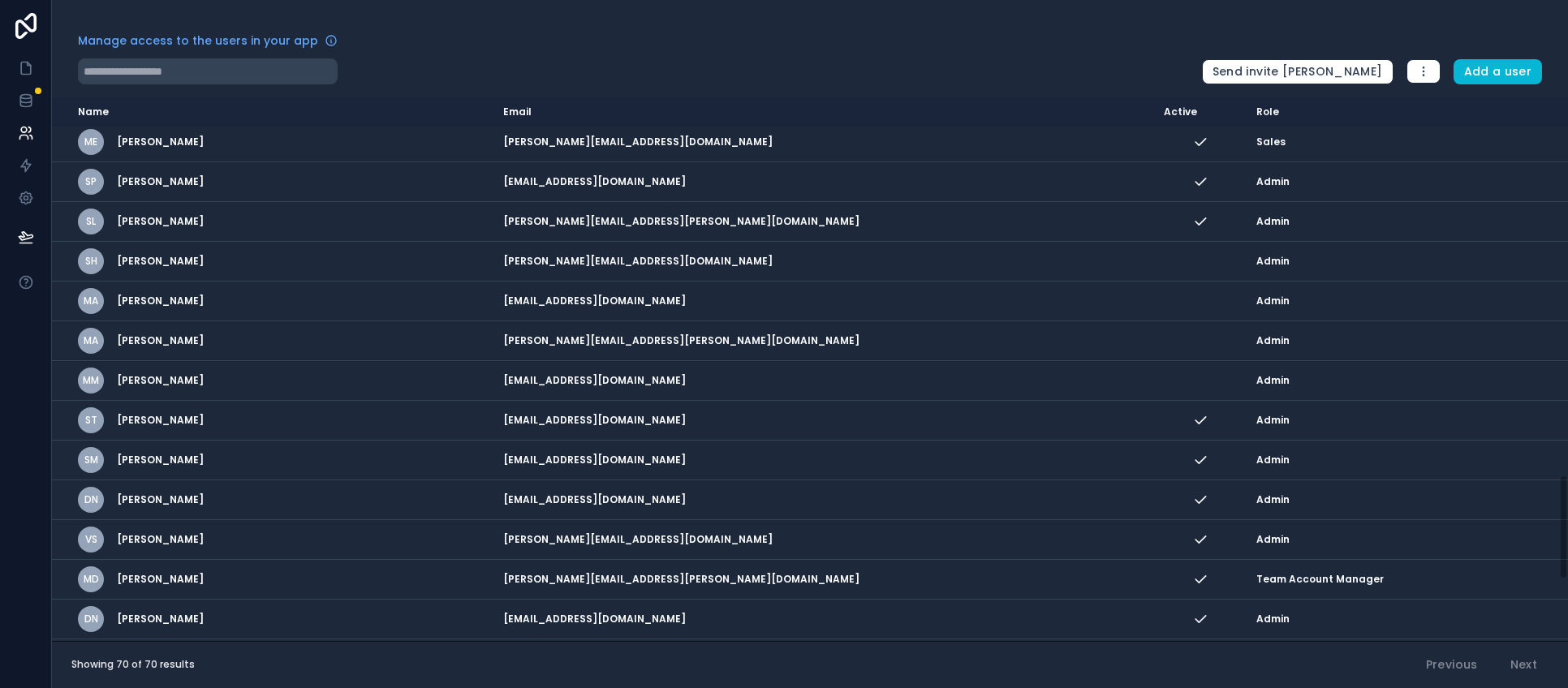
scroll to position [1442, 0]
